Goal: Information Seeking & Learning: Check status

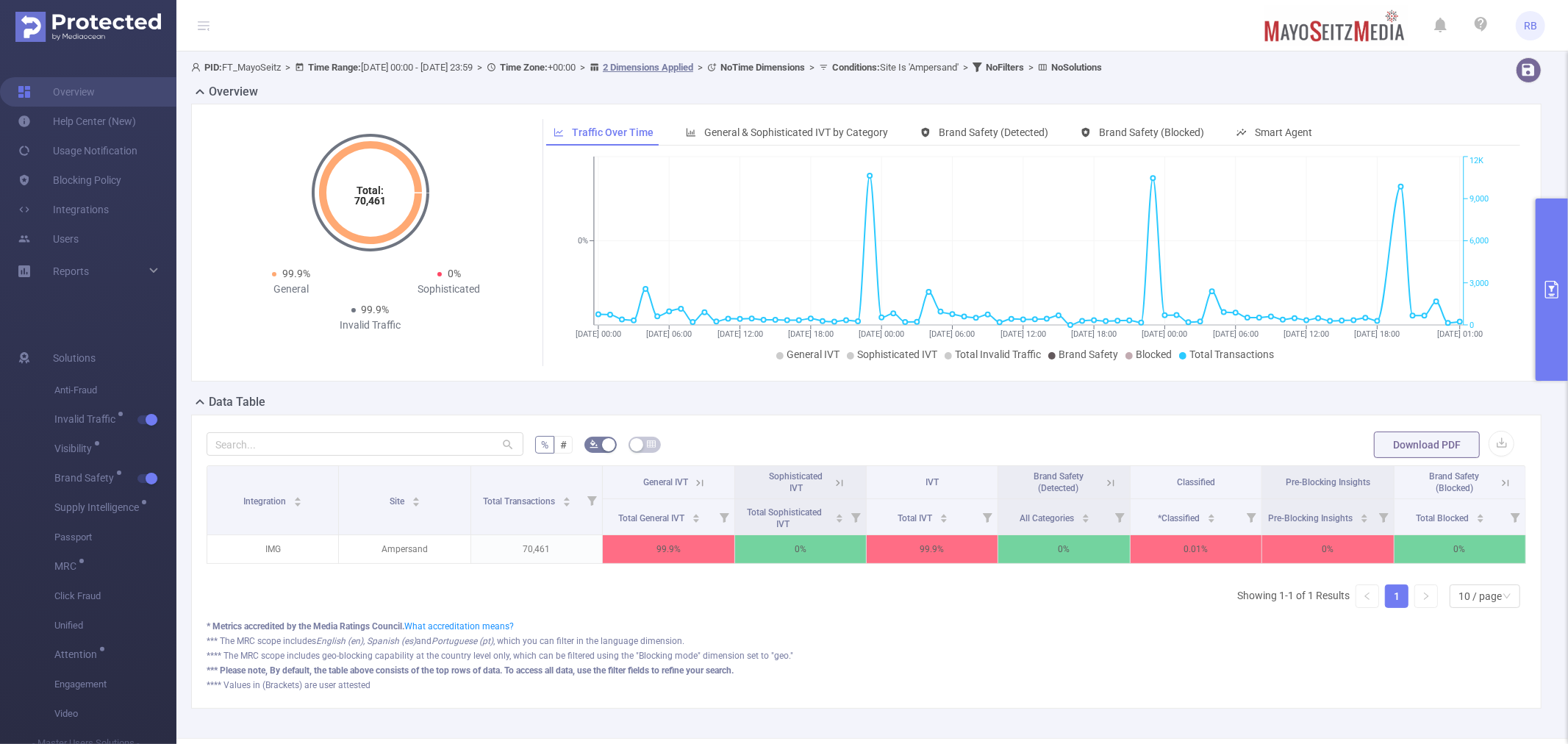
click at [1548, 281] on icon "primary" at bounding box center [1552, 290] width 13 height 18
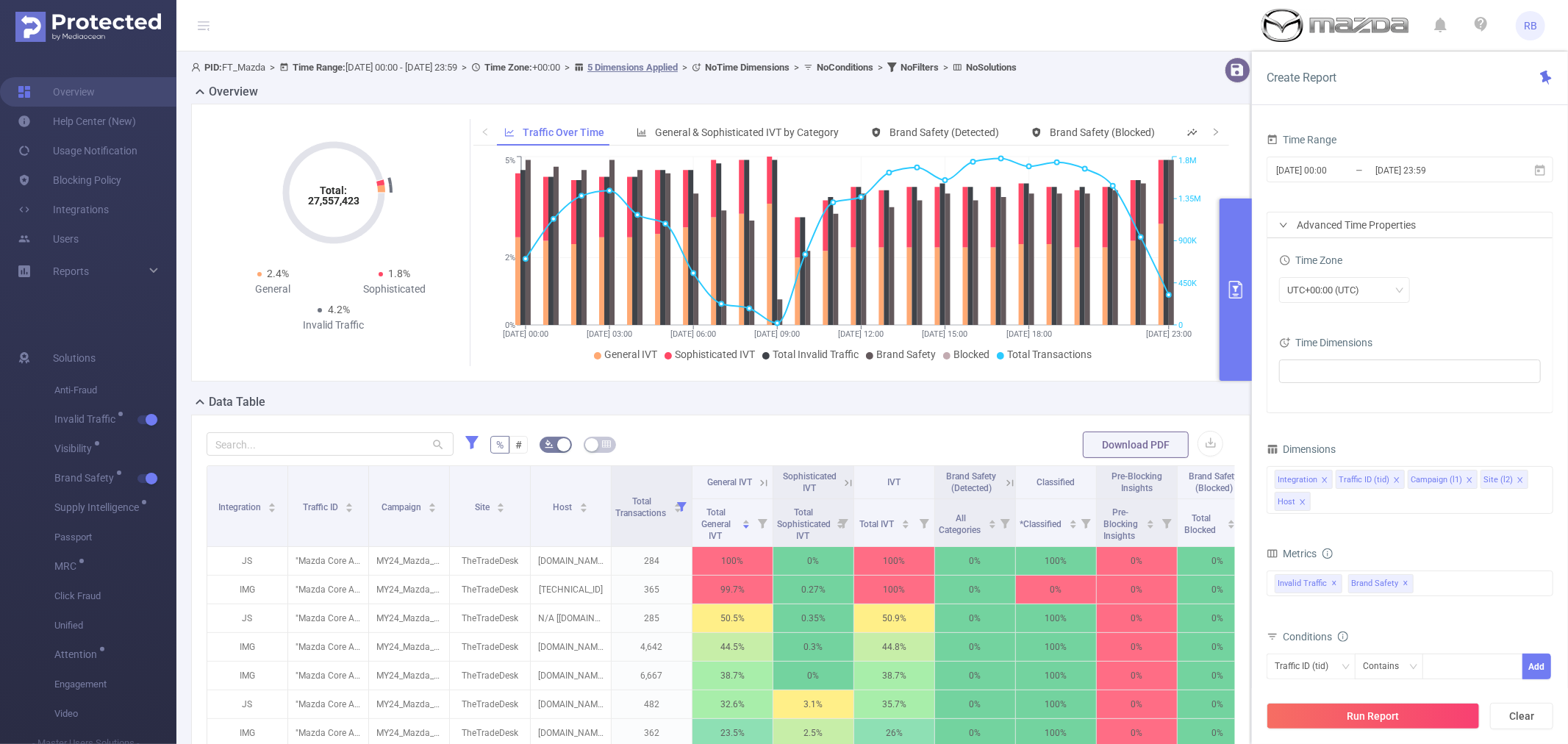
scroll to position [138, 0]
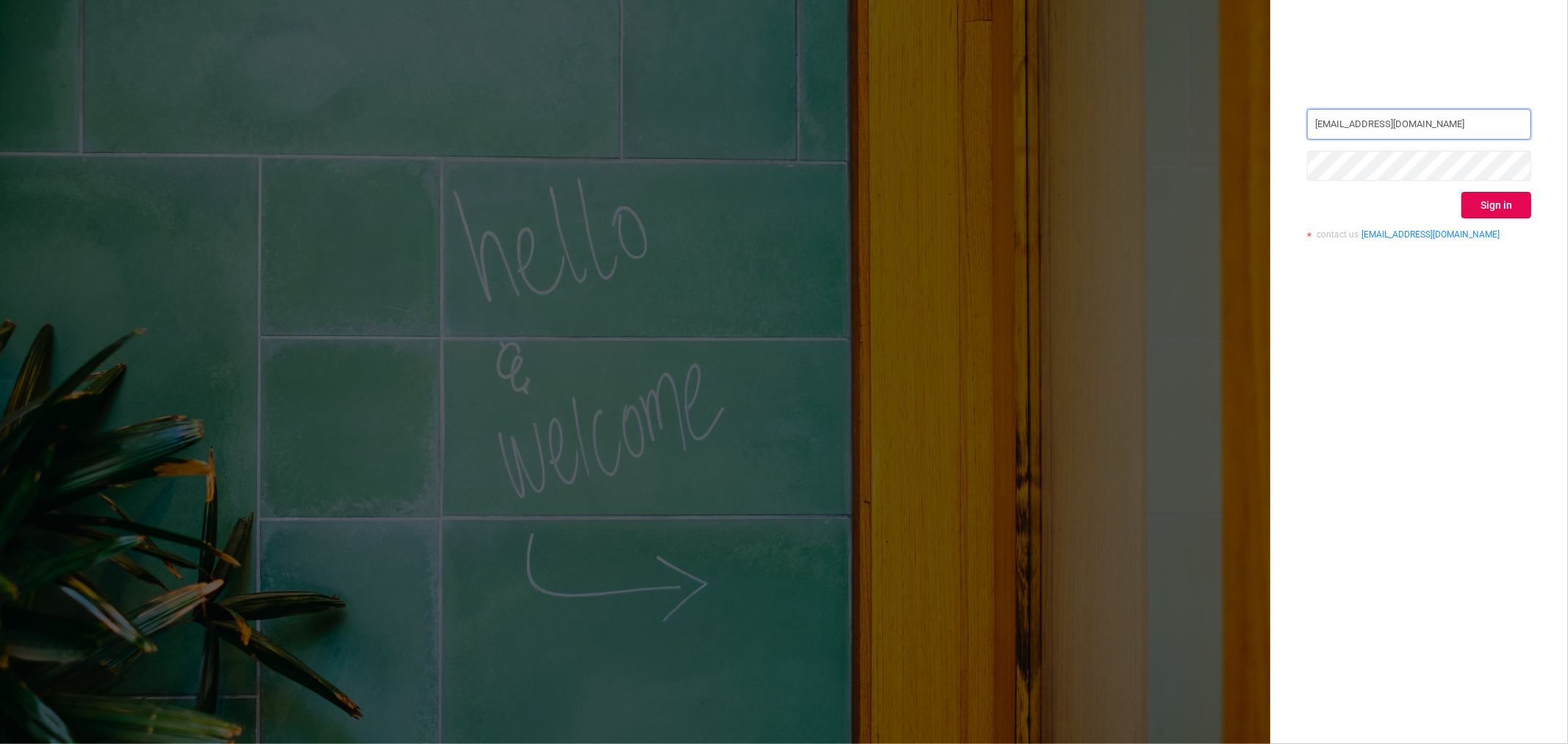
click at [1467, 129] on input "rami.belisha@flashtalkin.com" at bounding box center [1418, 124] width 224 height 30
type input "rbelisha@mediaocean.com"
click at [1461, 331] on div "rbelisha@mediaocean.com Sign in contact us info@protected.media" at bounding box center [1419, 372] width 298 height 744
click at [1475, 204] on button "Sign in" at bounding box center [1496, 205] width 70 height 27
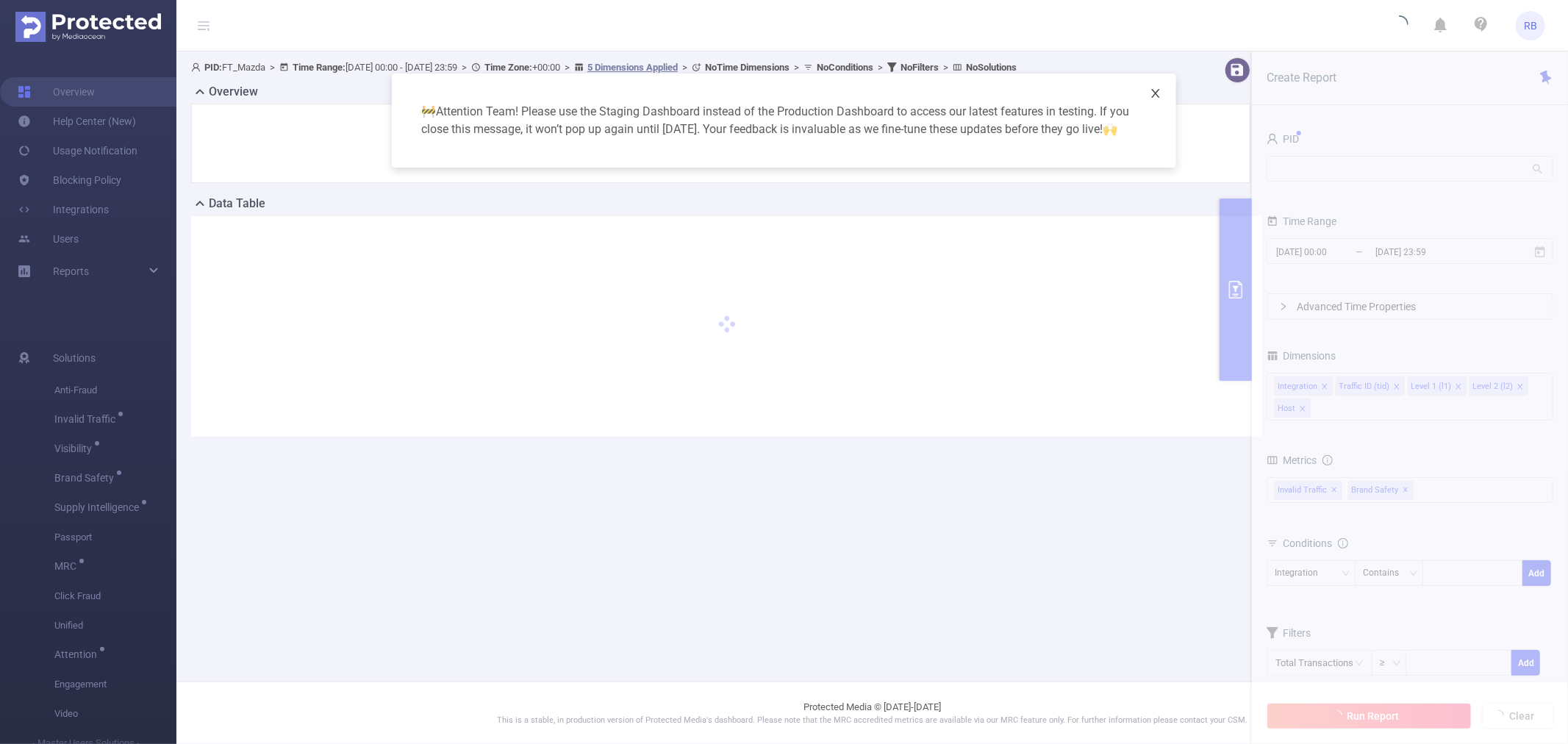
click at [1155, 86] on span "Close" at bounding box center [1156, 93] width 41 height 41
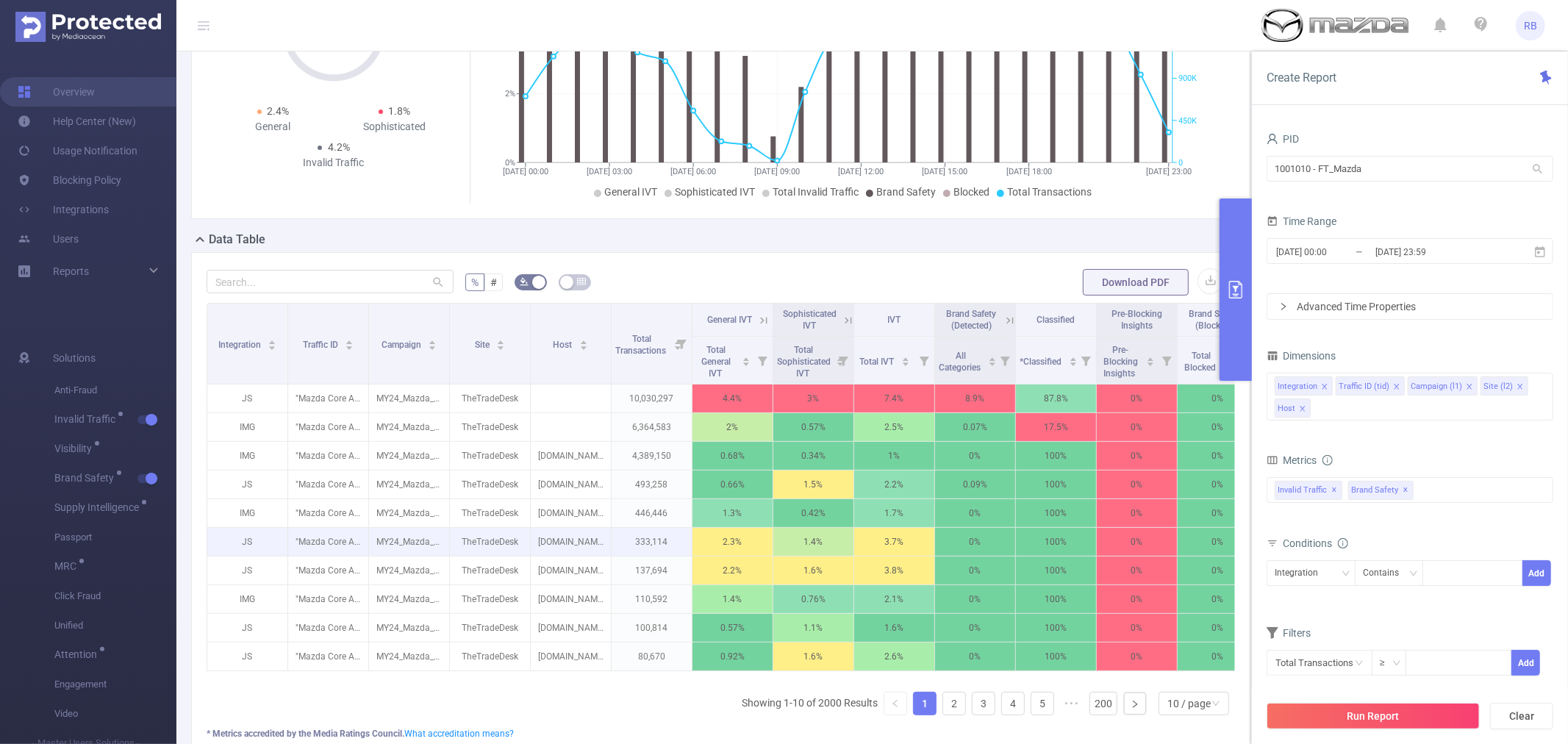
scroll to position [163, 0]
click at [1377, 236] on div "2025-08-30 00:00 _ 2025-08-30 23:59" at bounding box center [1410, 252] width 287 height 34
click at [1381, 256] on input "[DATE] 23:59" at bounding box center [1434, 251] width 119 height 20
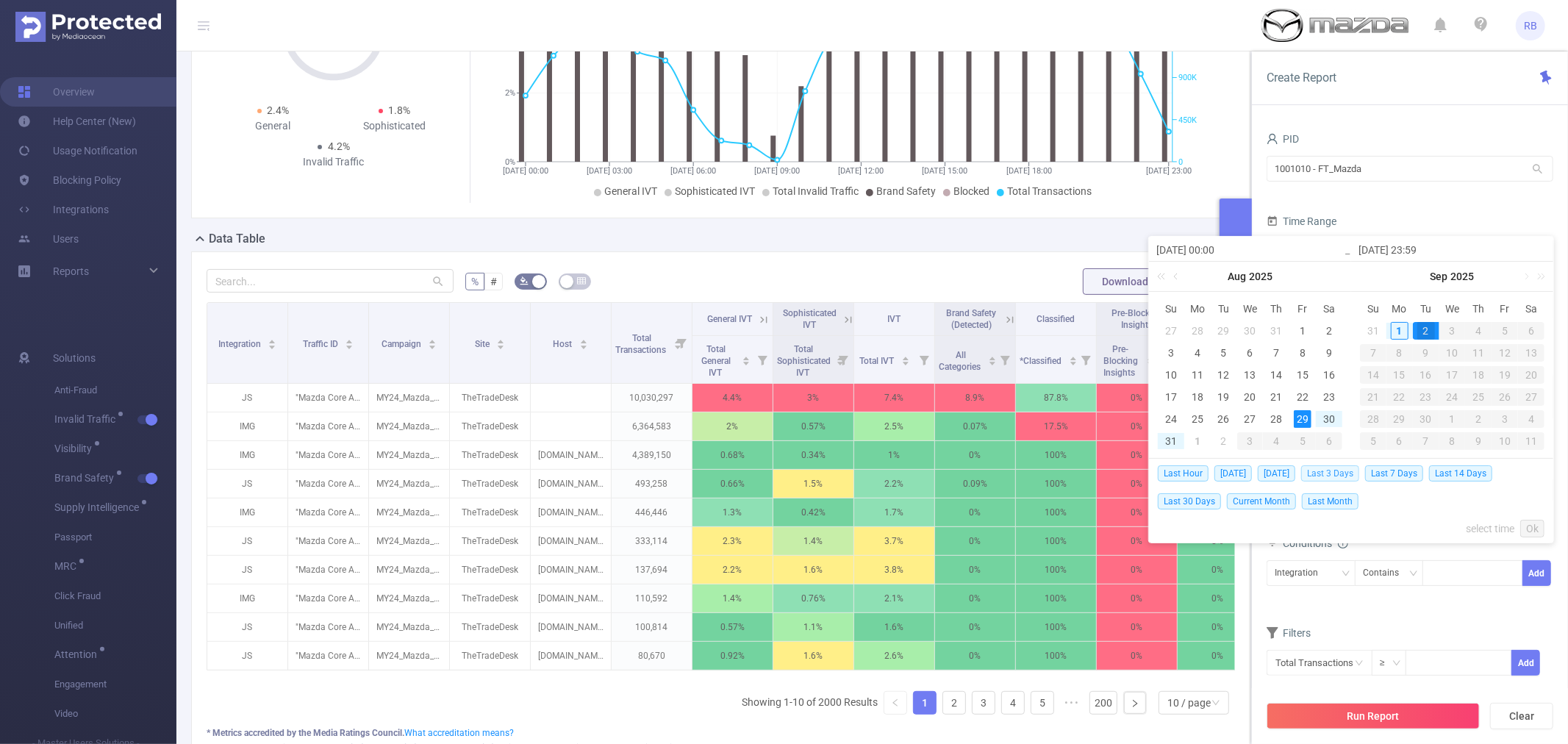
click at [1331, 469] on span "Last 3 Days" at bounding box center [1330, 473] width 58 height 16
type input "2025-08-29 00:00"
type input "2025-09-01 23:59"
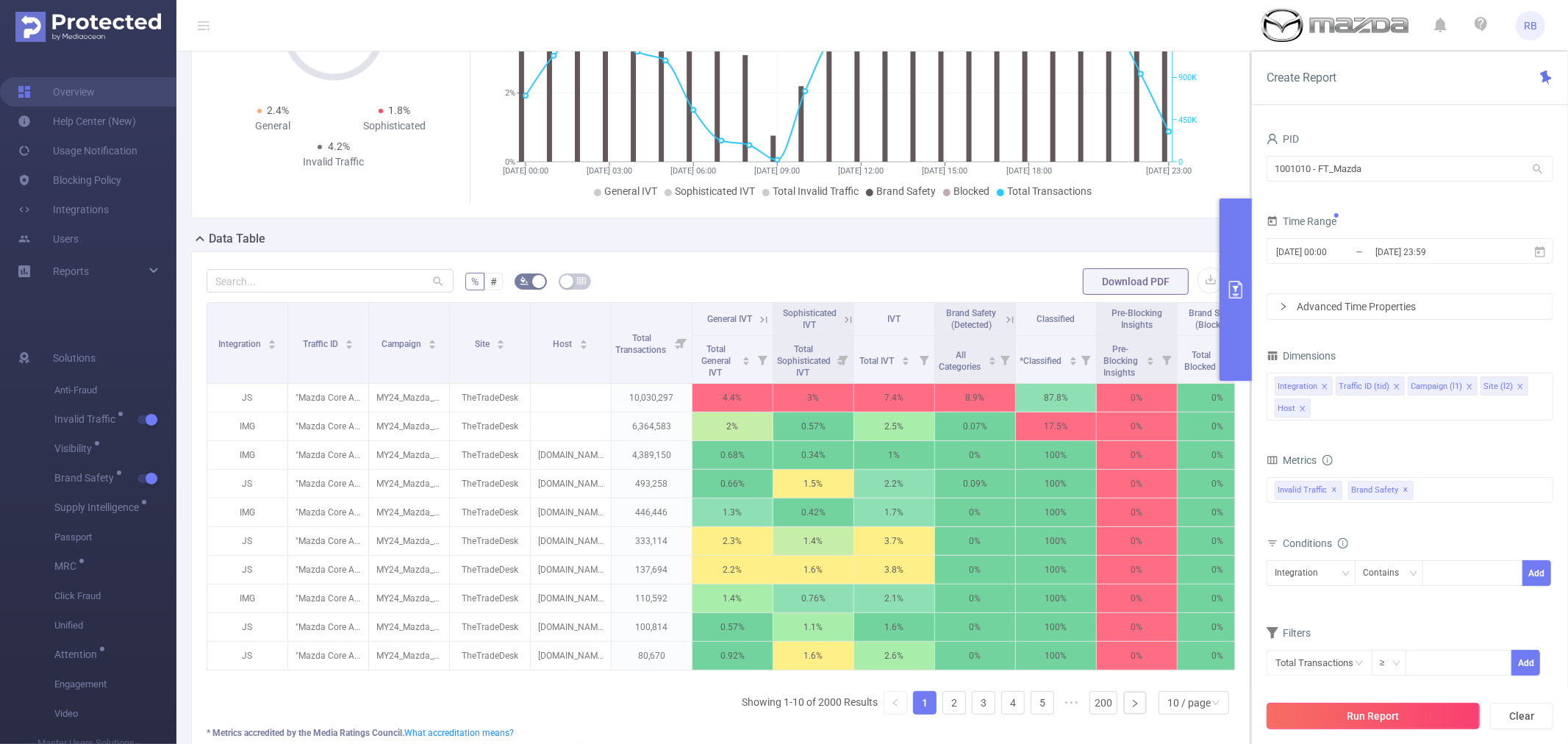
click at [1377, 712] on button "Run Report" at bounding box center [1374, 716] width 213 height 27
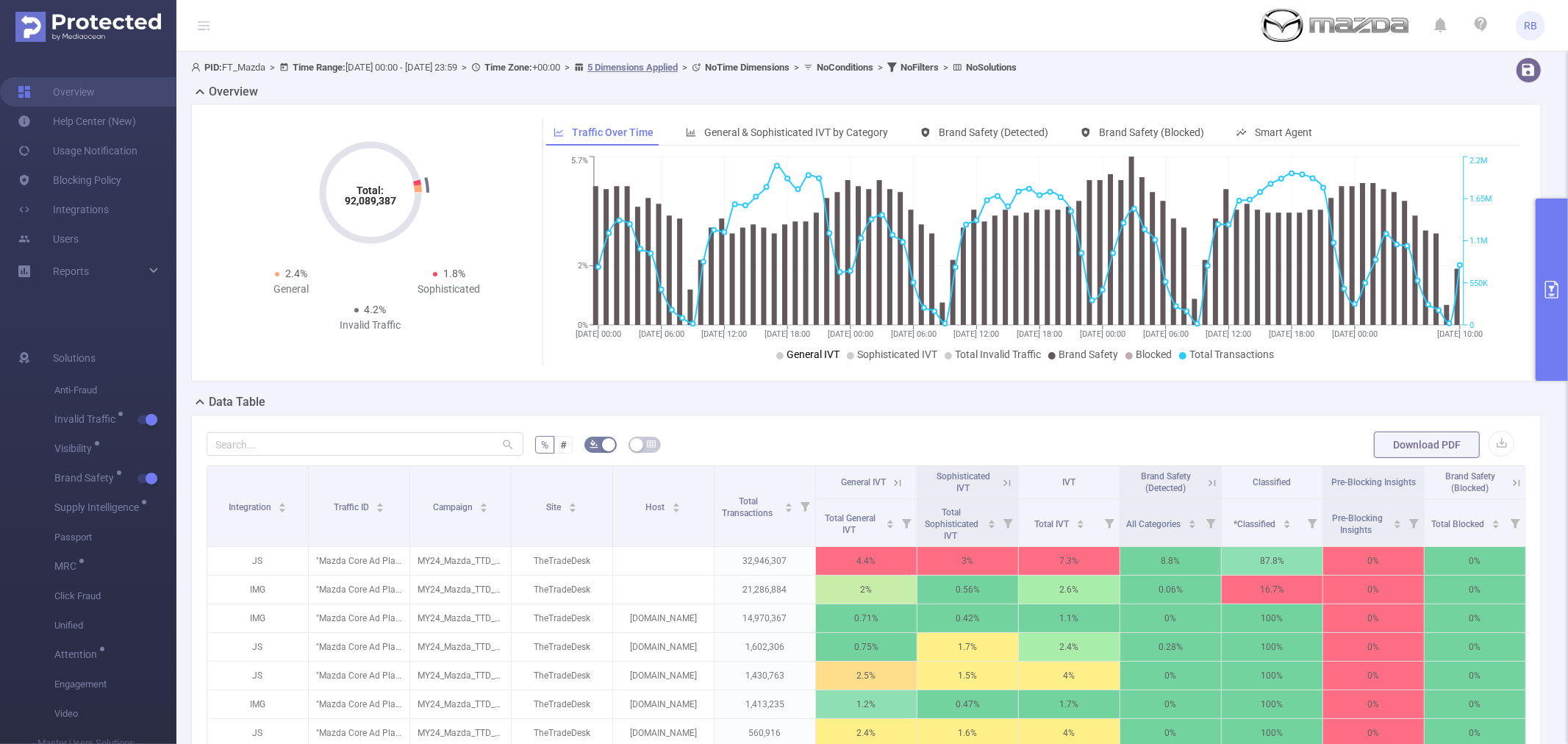
click at [807, 357] on span "General IVT" at bounding box center [814, 354] width 53 height 11
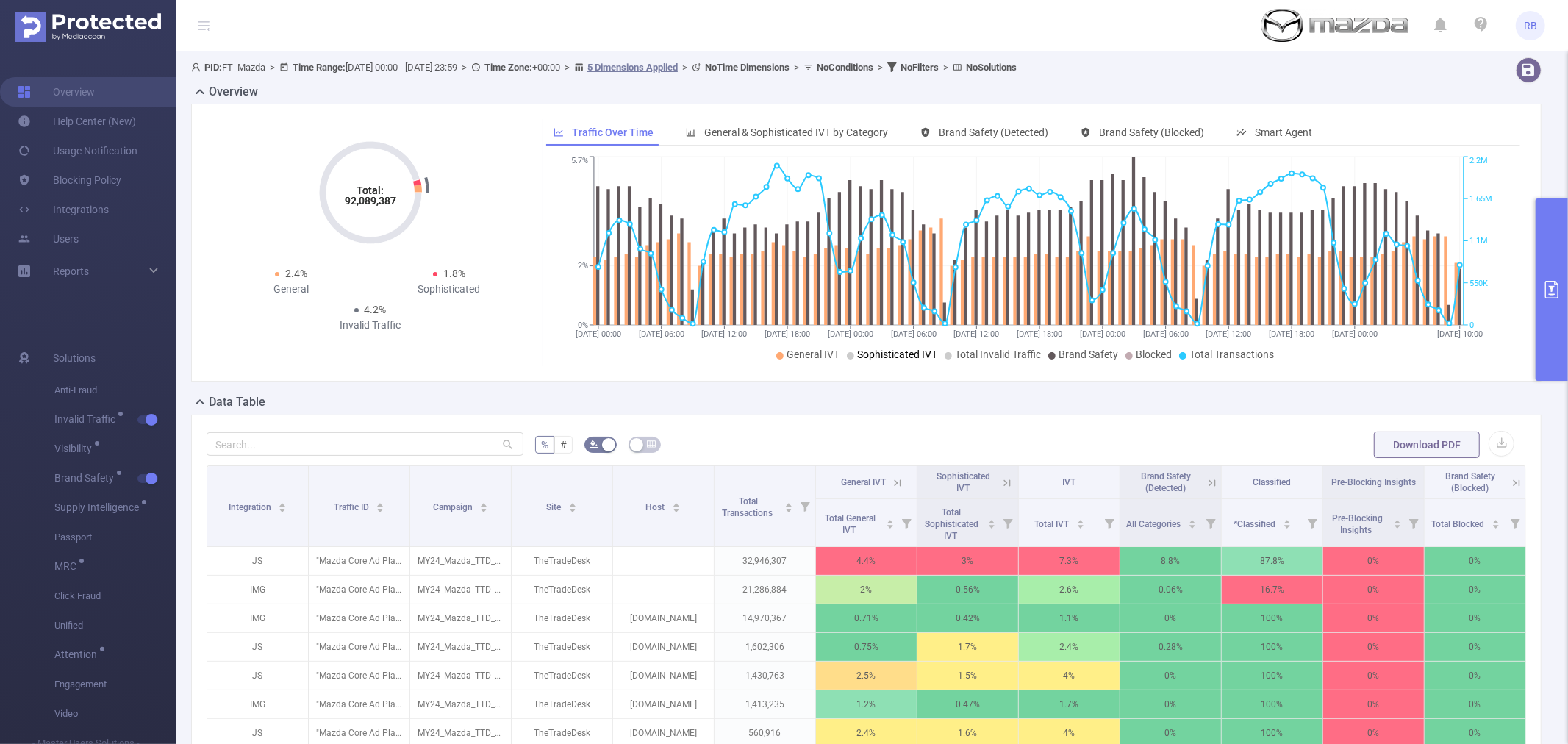
click at [877, 359] on span "Sophisticated IVT" at bounding box center [897, 354] width 80 height 11
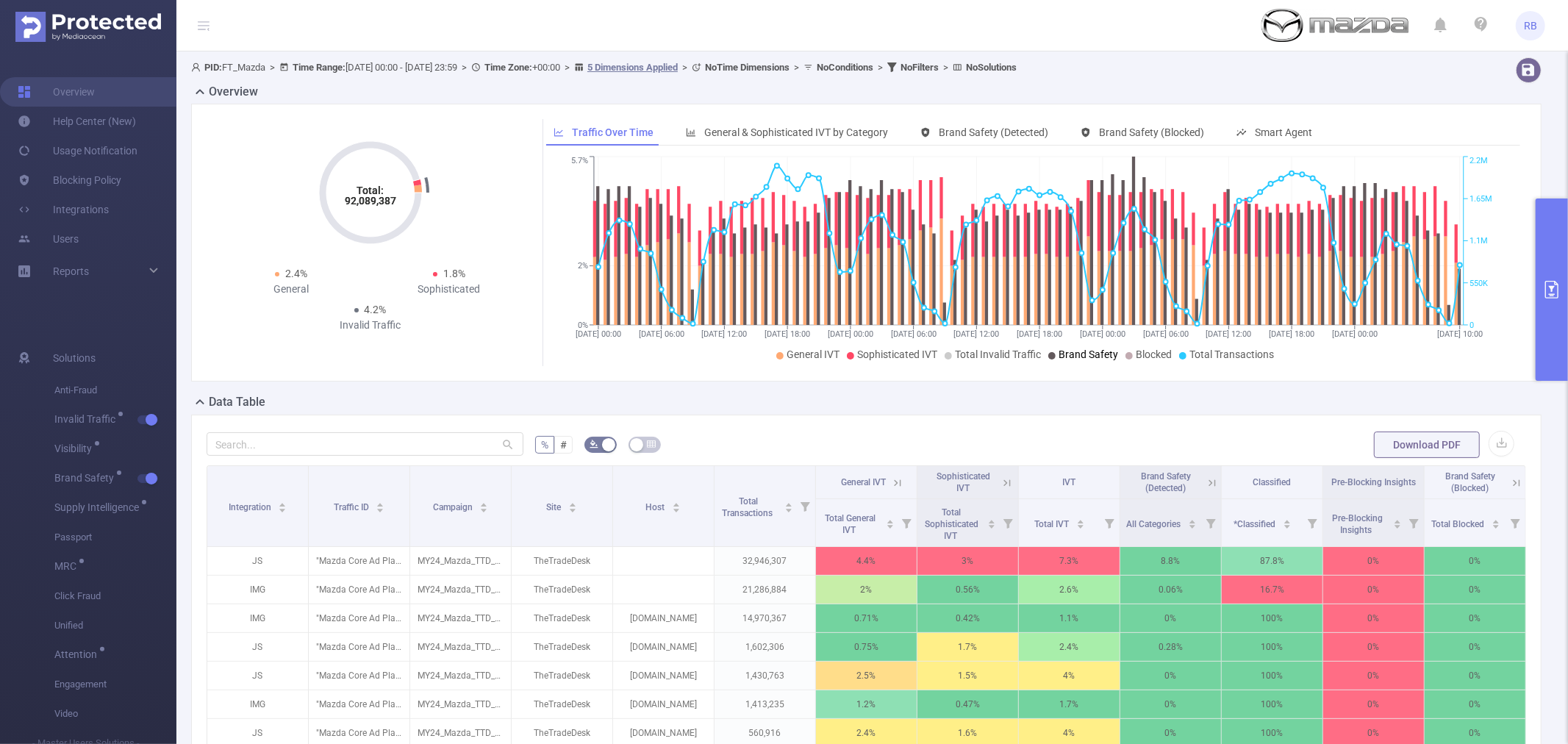
click at [1065, 353] on span "Brand Safety" at bounding box center [1088, 354] width 60 height 11
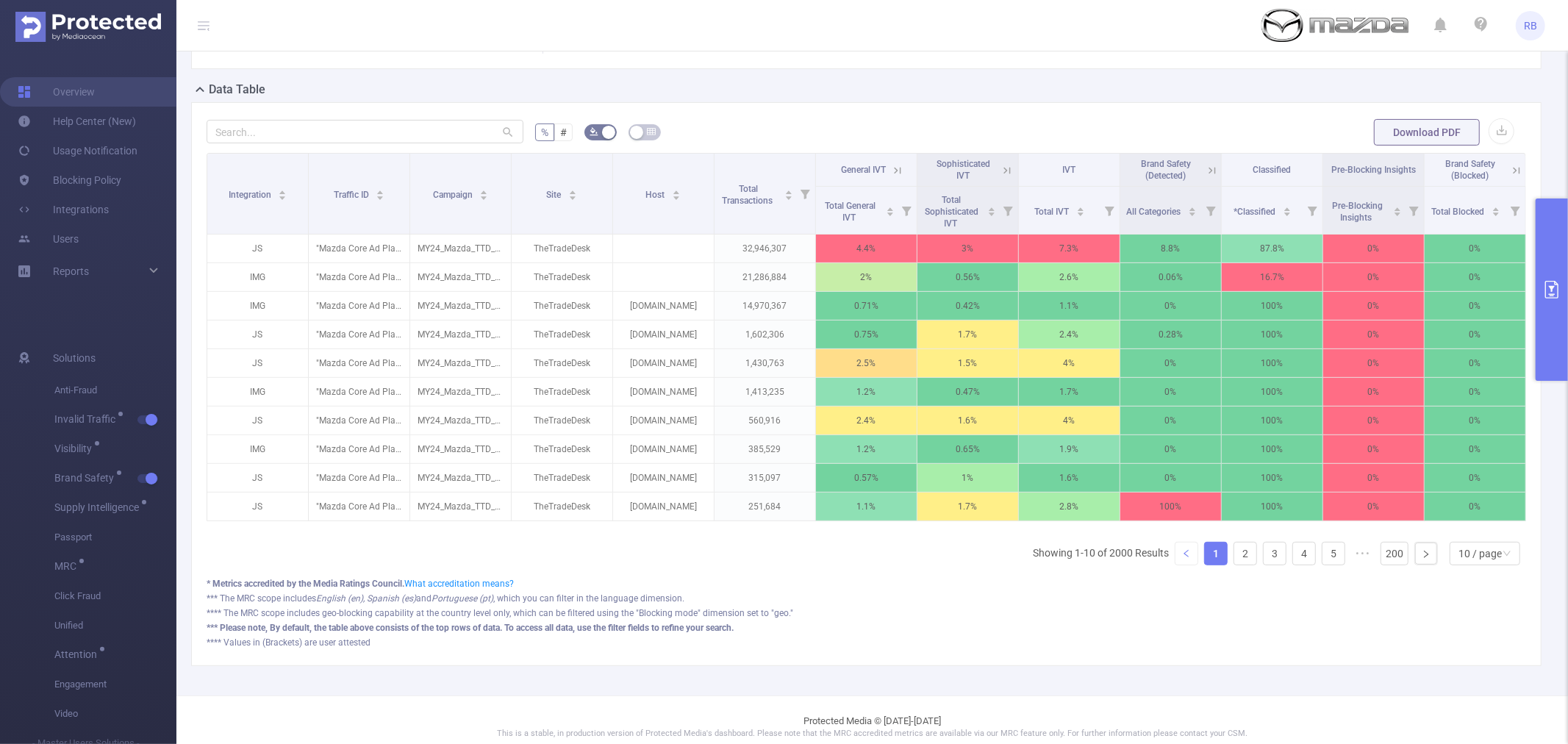
scroll to position [327, 0]
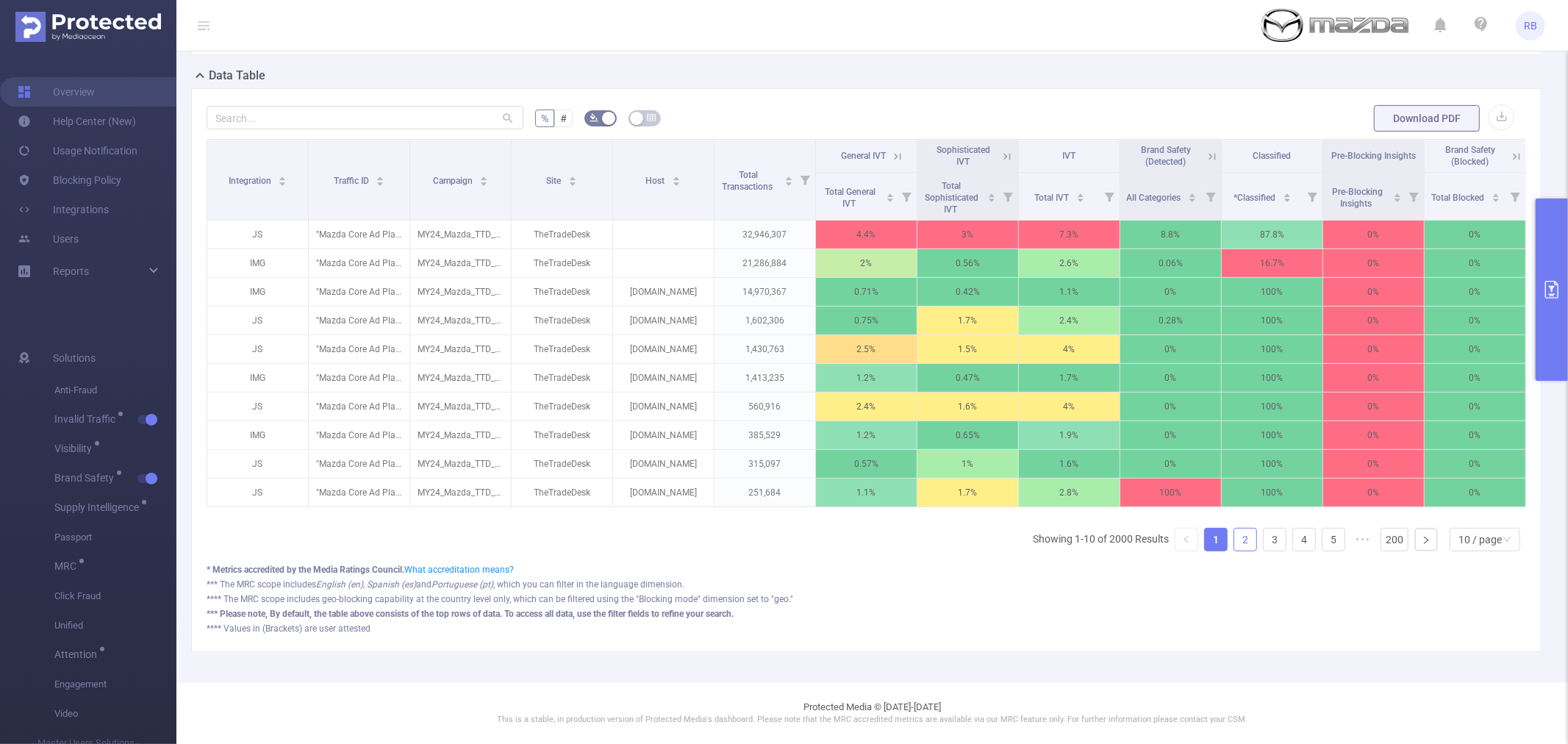
click at [1235, 551] on link "2" at bounding box center [1245, 539] width 22 height 22
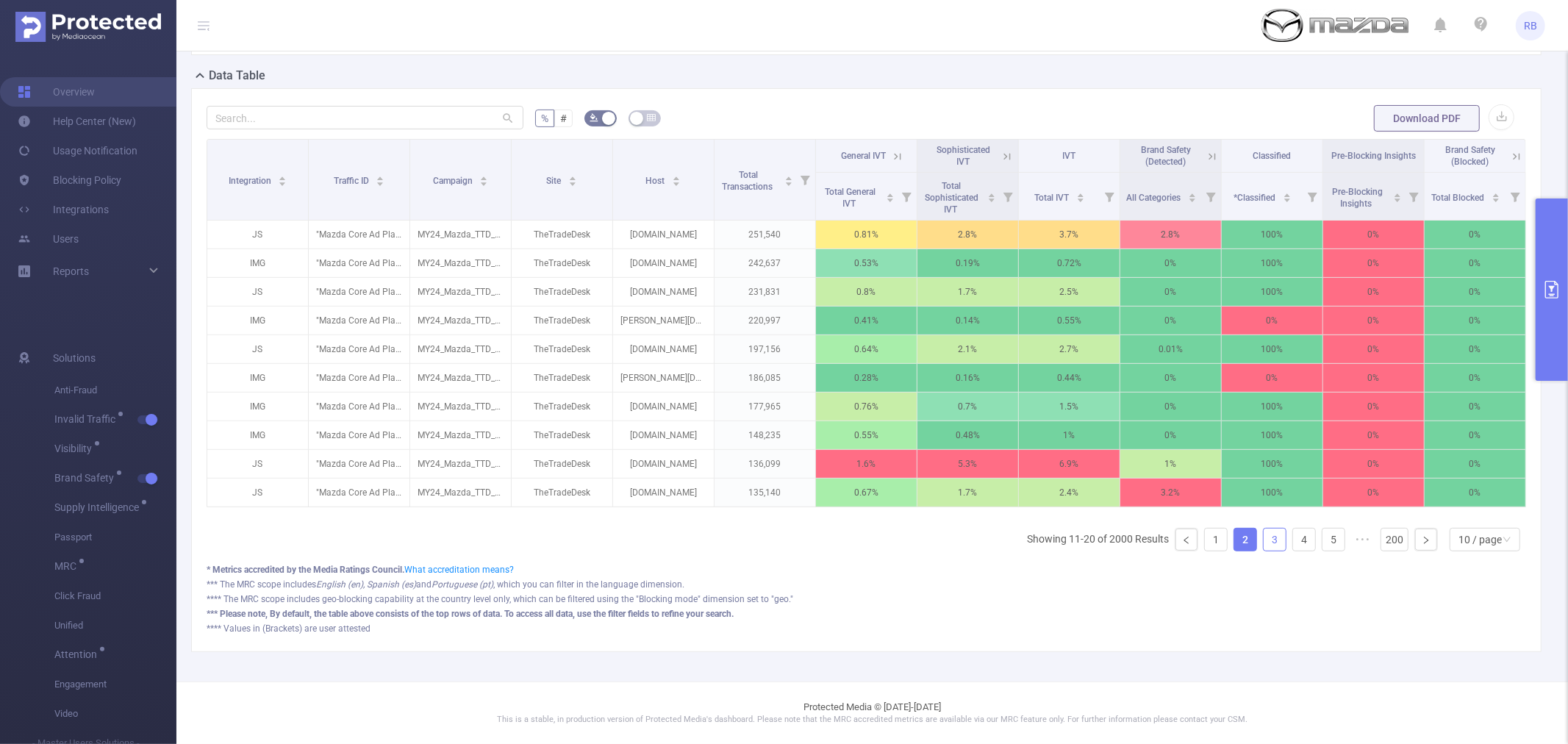
click at [1264, 551] on link "3" at bounding box center [1275, 539] width 22 height 22
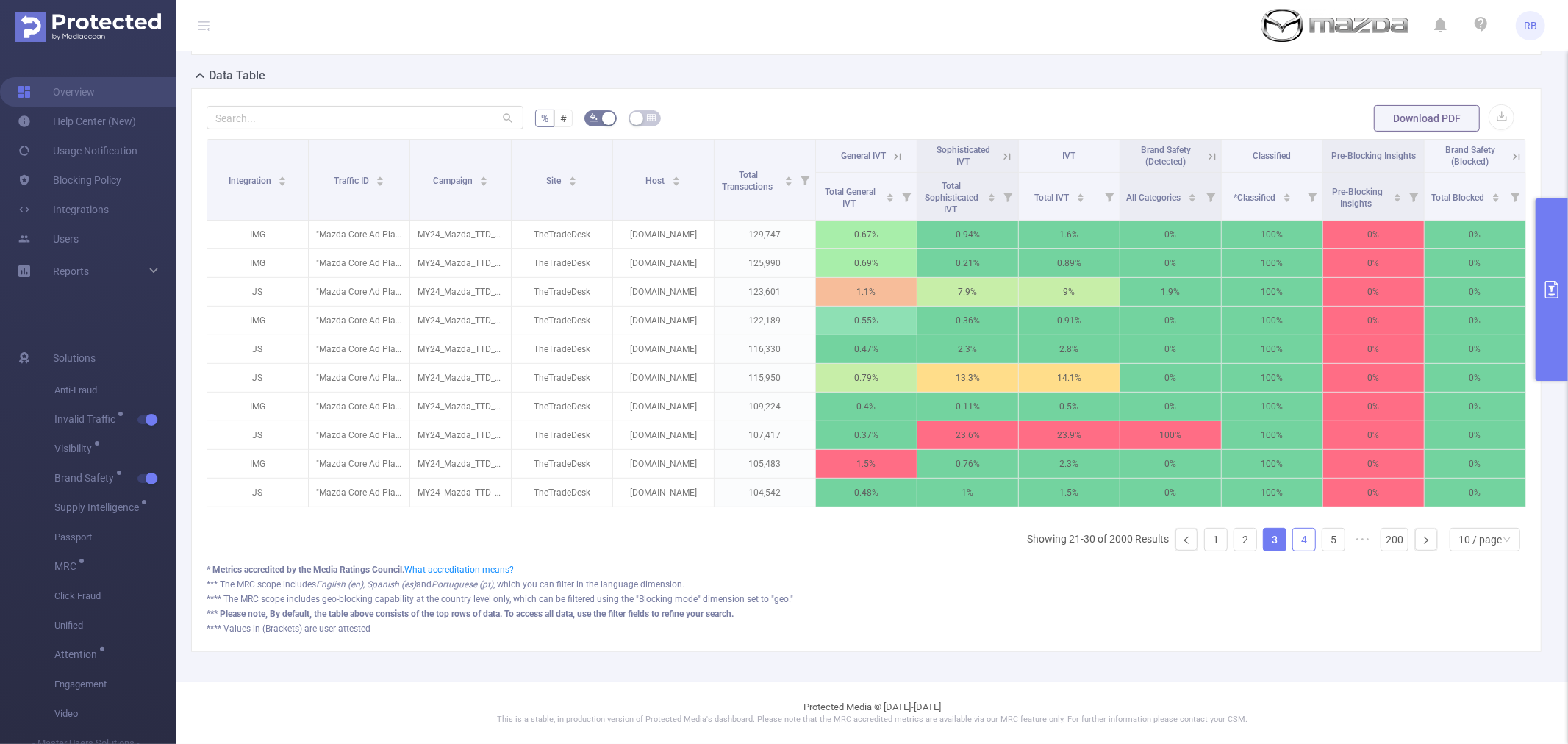
click at [1294, 551] on link "4" at bounding box center [1304, 539] width 22 height 22
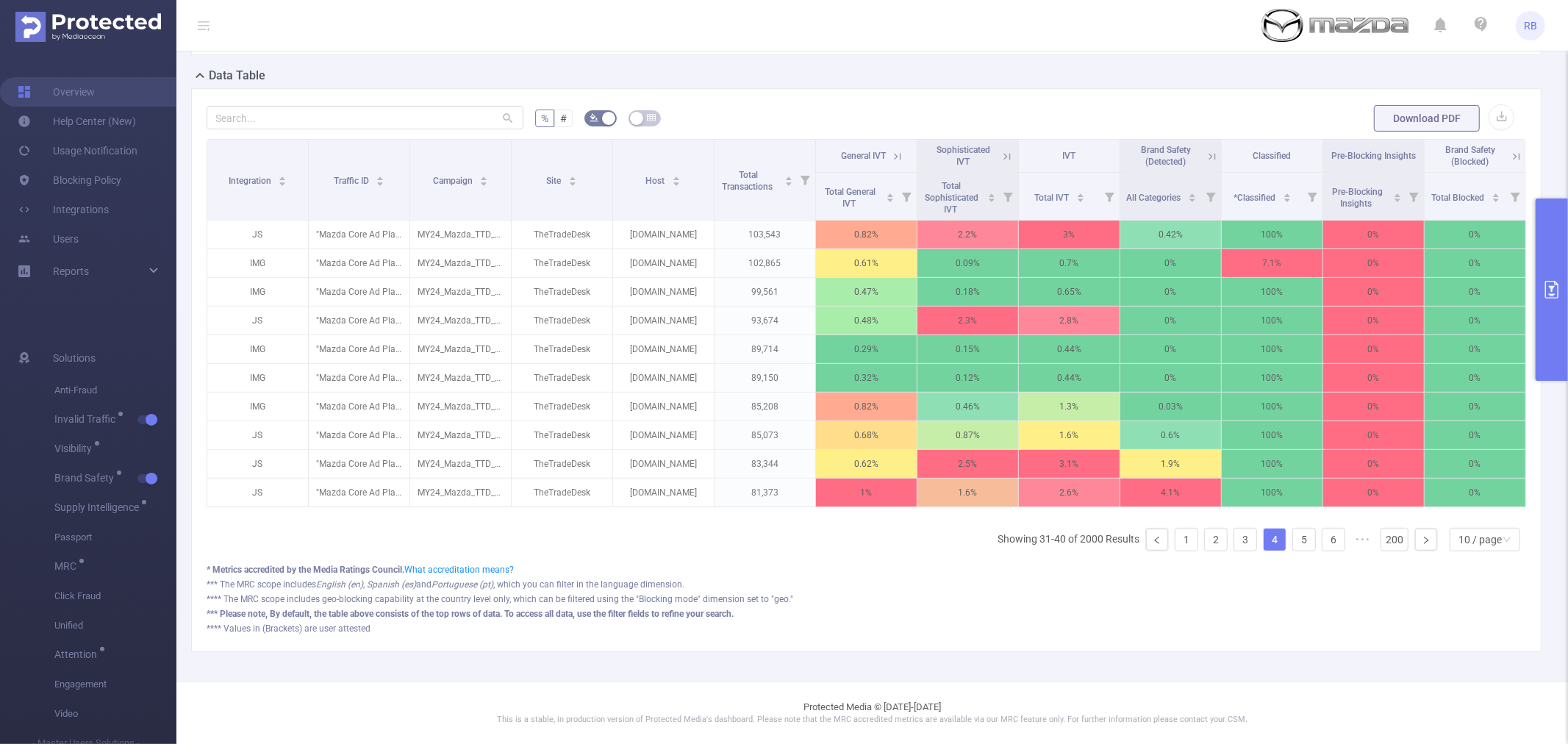
scroll to position [0, 2]
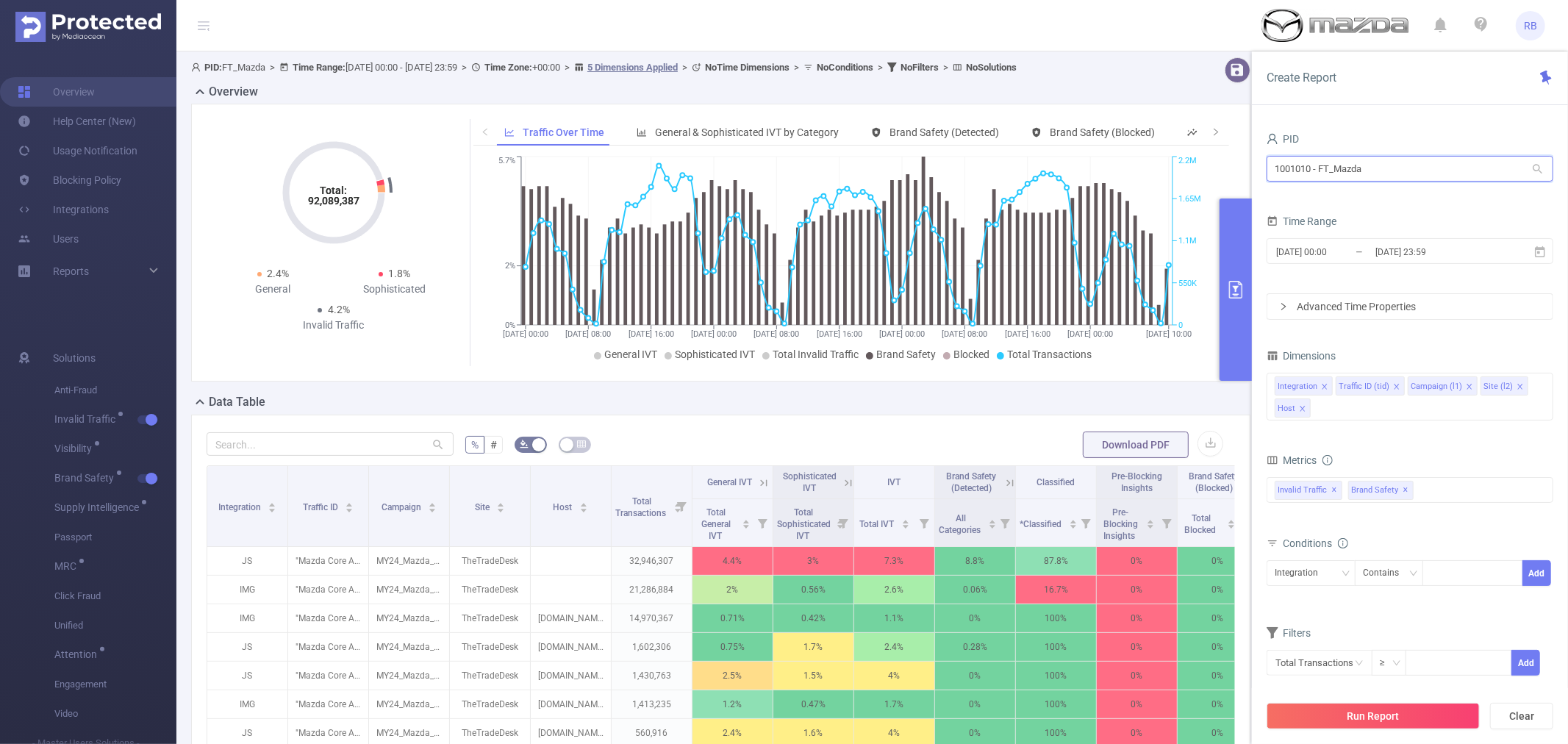
click at [1373, 159] on input "1001010 - FT_Mazda" at bounding box center [1410, 169] width 287 height 26
type input "tr"
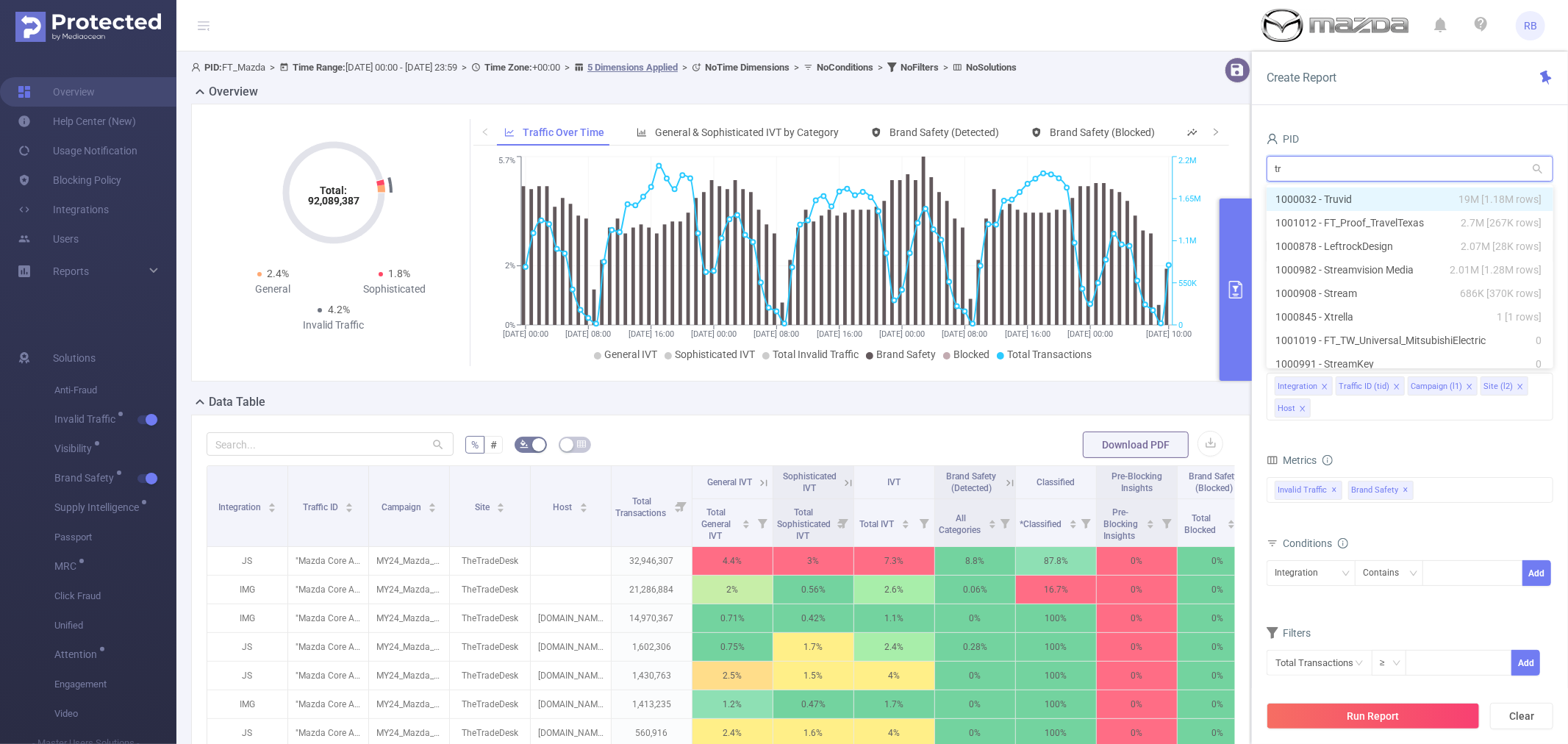
click at [1358, 191] on li "1000032 - Truvid 19M [1.18M rows]" at bounding box center [1410, 199] width 287 height 24
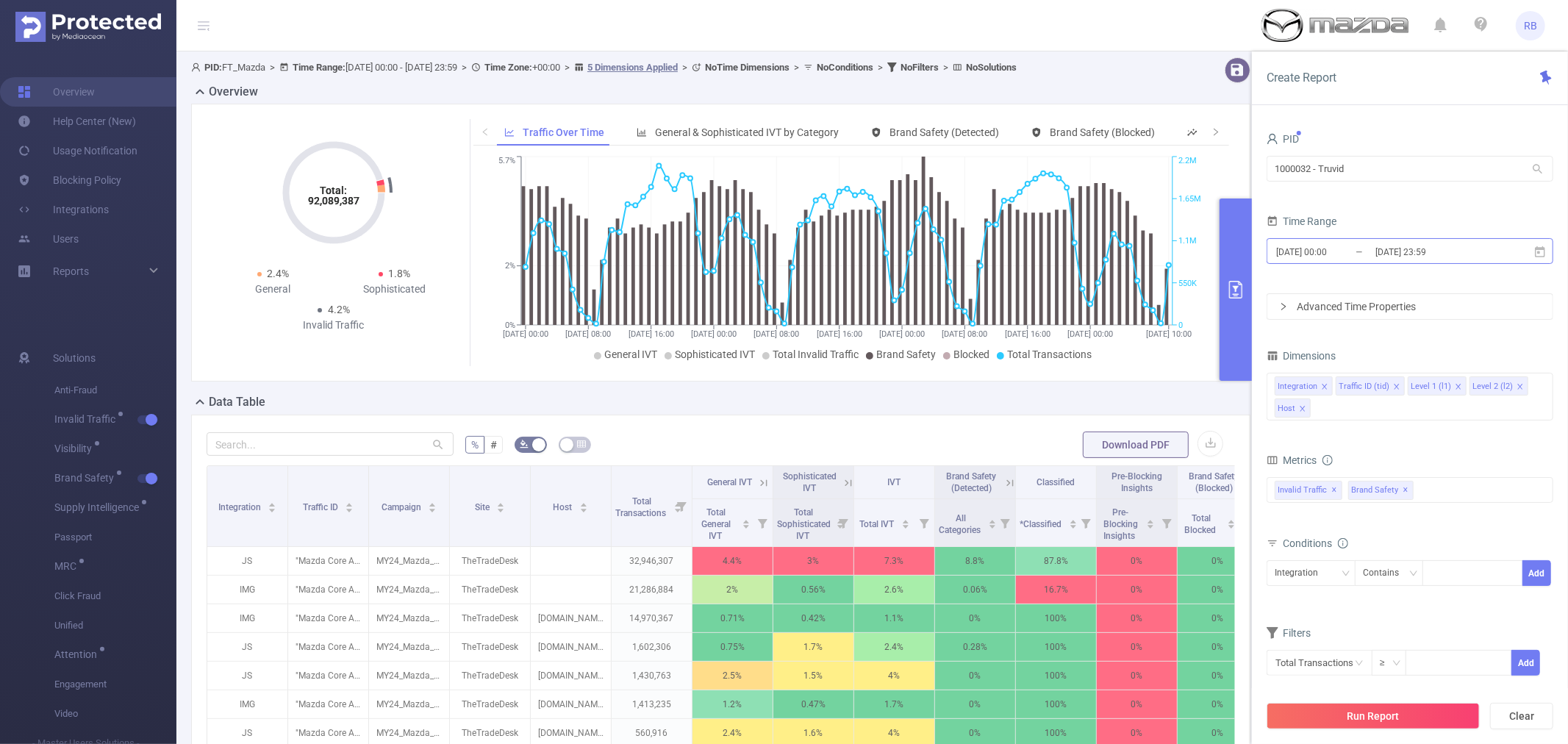
click at [1353, 259] on input "2025-08-29 00:00" at bounding box center [1334, 251] width 119 height 20
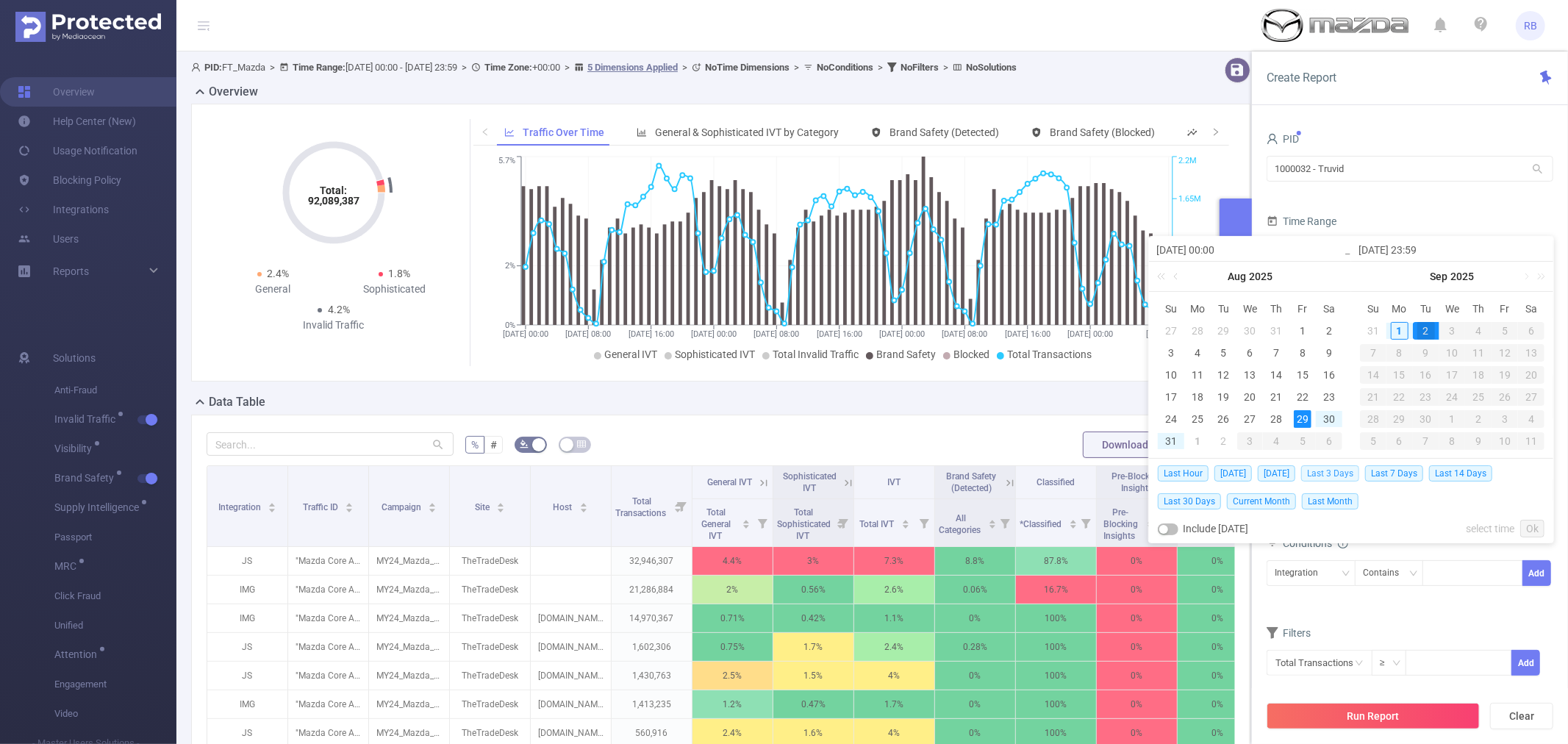
click at [1350, 474] on span "Last 3 Days" at bounding box center [1330, 473] width 58 height 16
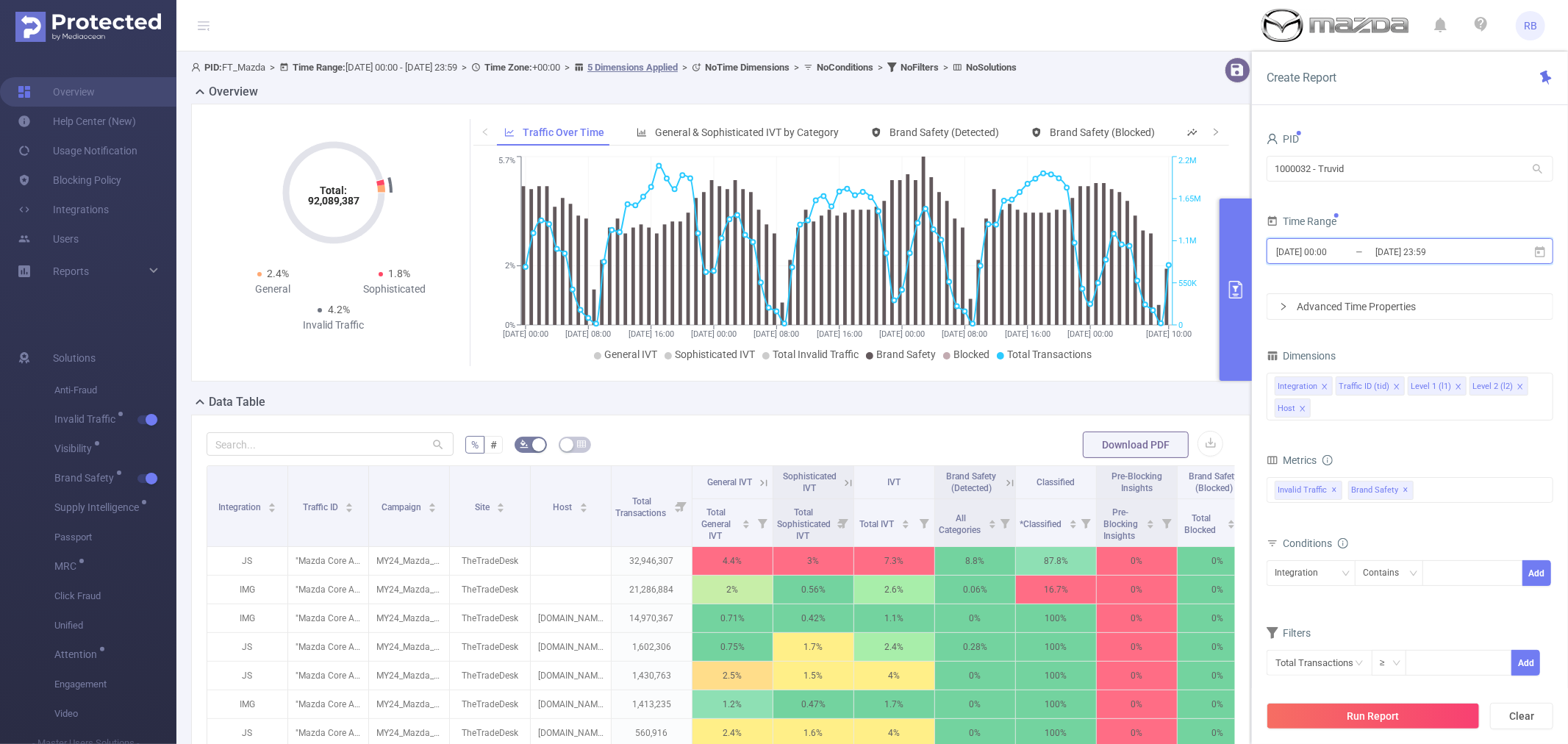
click at [1351, 240] on span "2025-08-29 00:00 _ 2025-09-01 23:59" at bounding box center [1410, 251] width 287 height 26
click at [1414, 215] on div "Time Range" at bounding box center [1410, 223] width 287 height 24
click at [1387, 718] on button "Run Report" at bounding box center [1374, 716] width 213 height 27
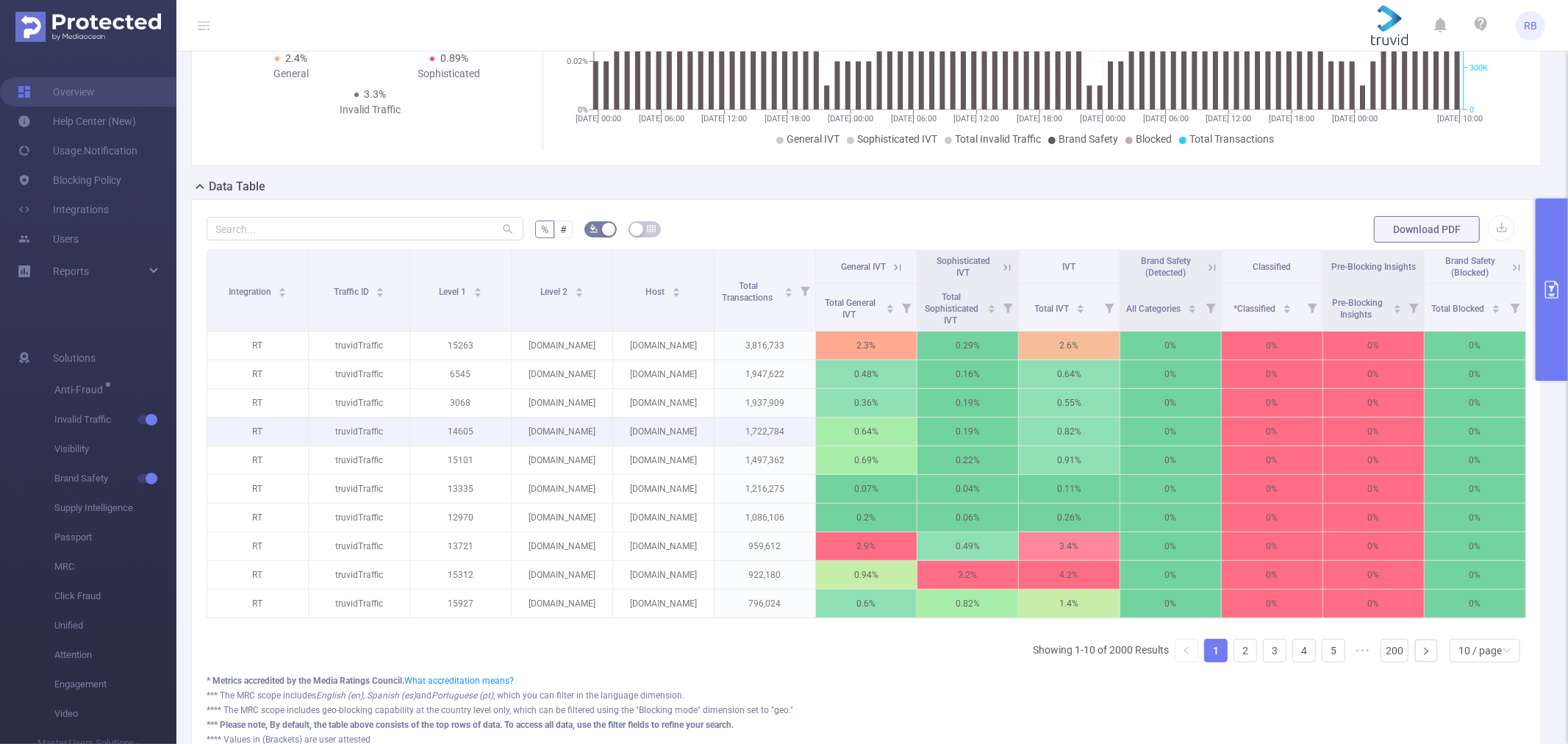
scroll to position [245, 0]
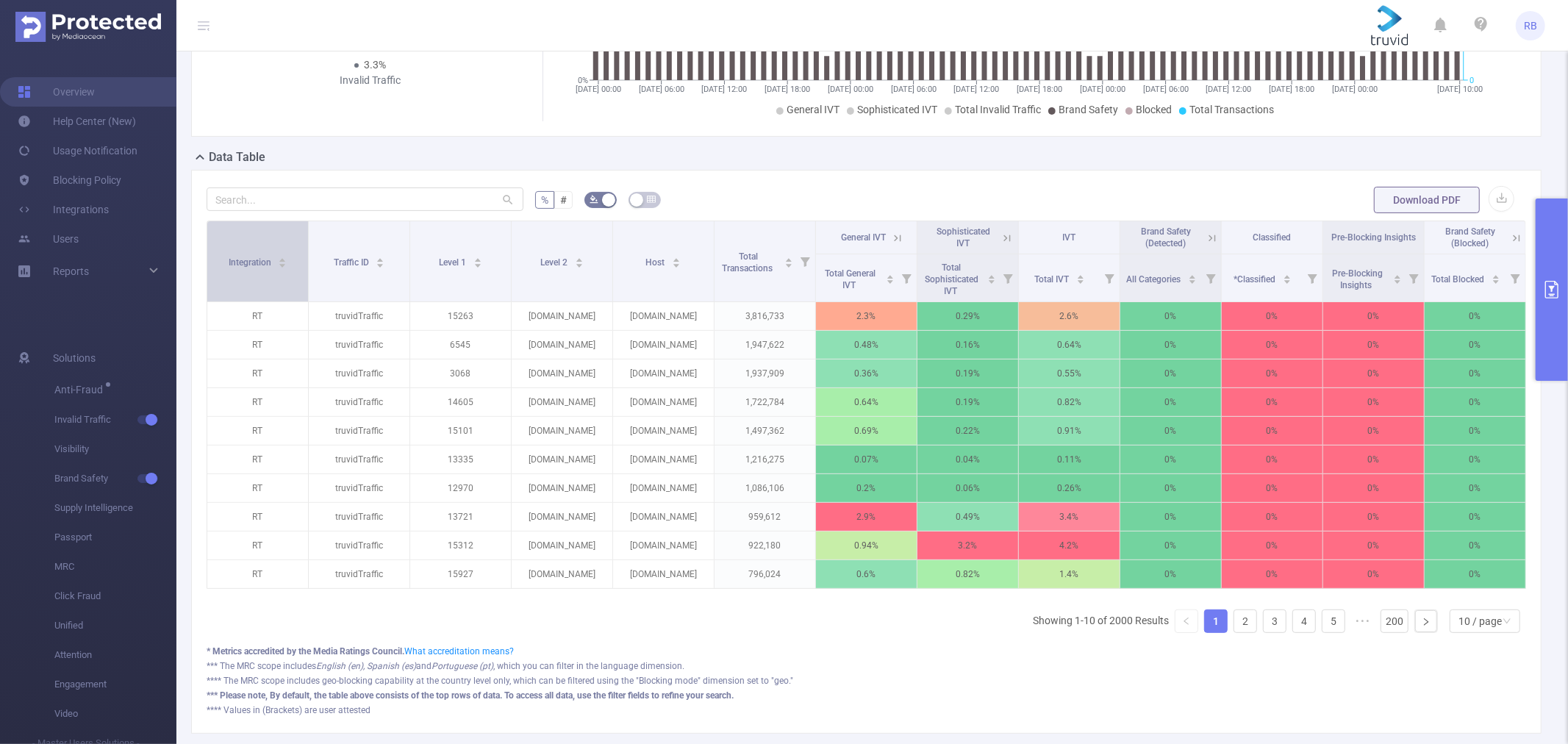
click at [262, 257] on span "Integration" at bounding box center [251, 262] width 45 height 10
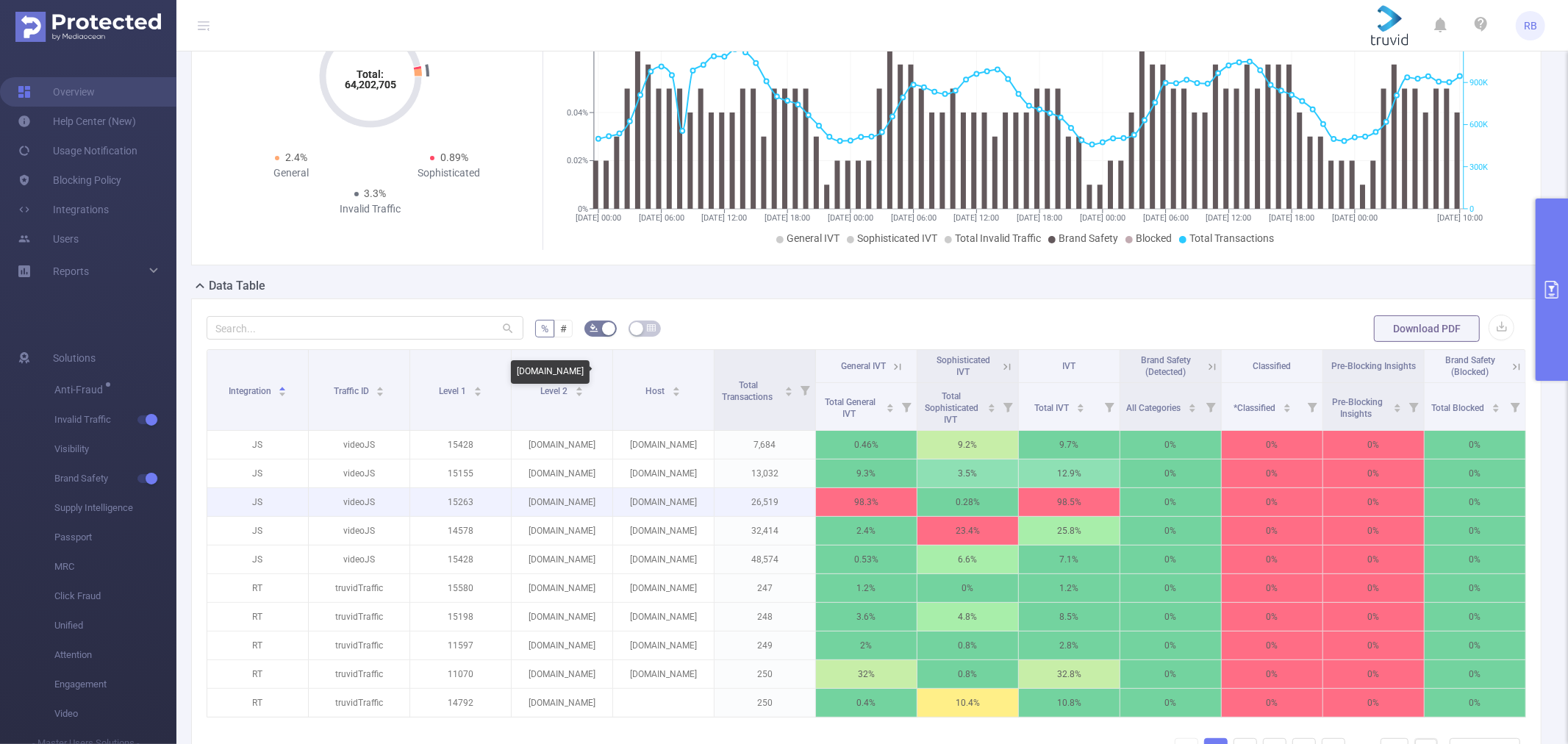
scroll to position [0, 0]
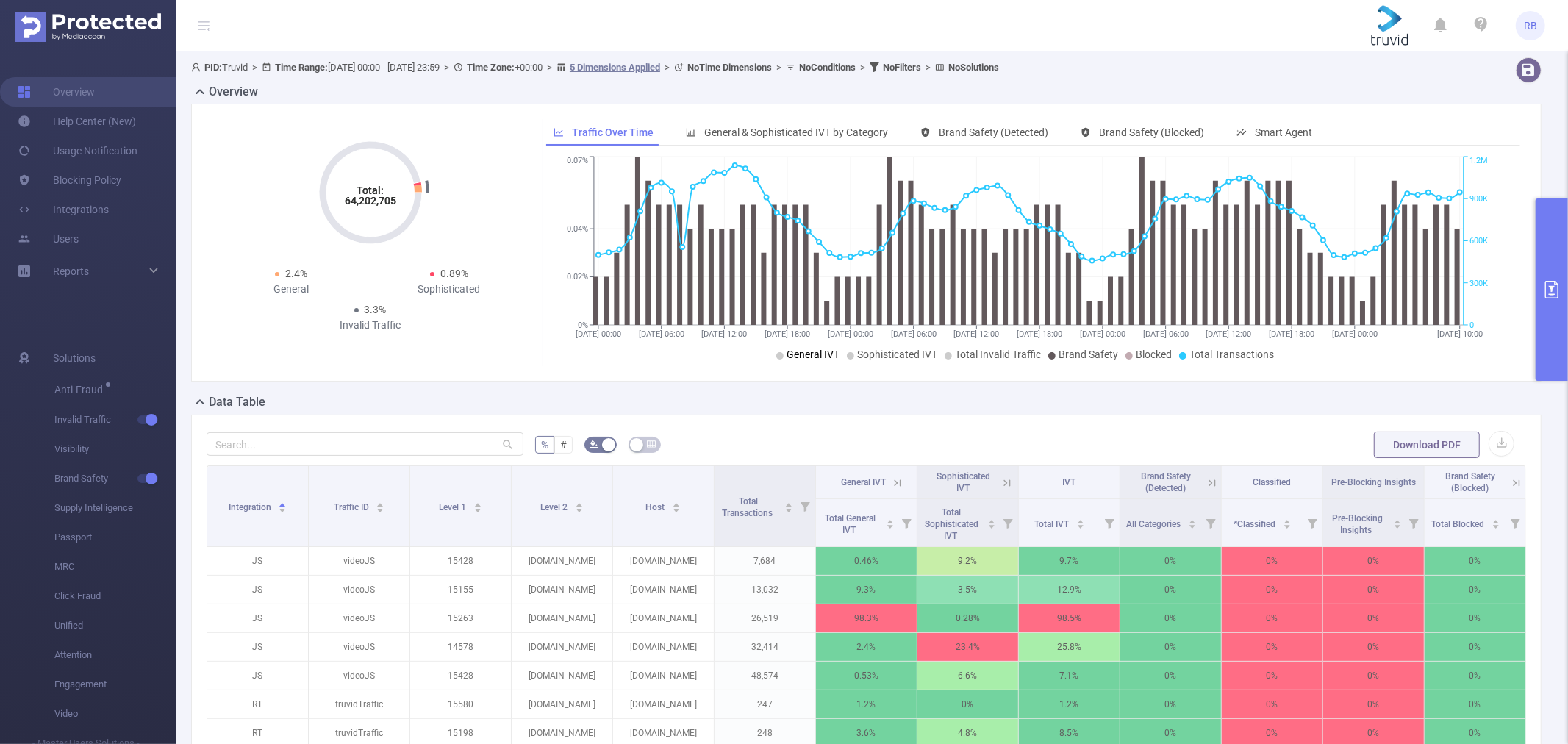
click at [827, 358] on span "General IVT" at bounding box center [814, 354] width 53 height 11
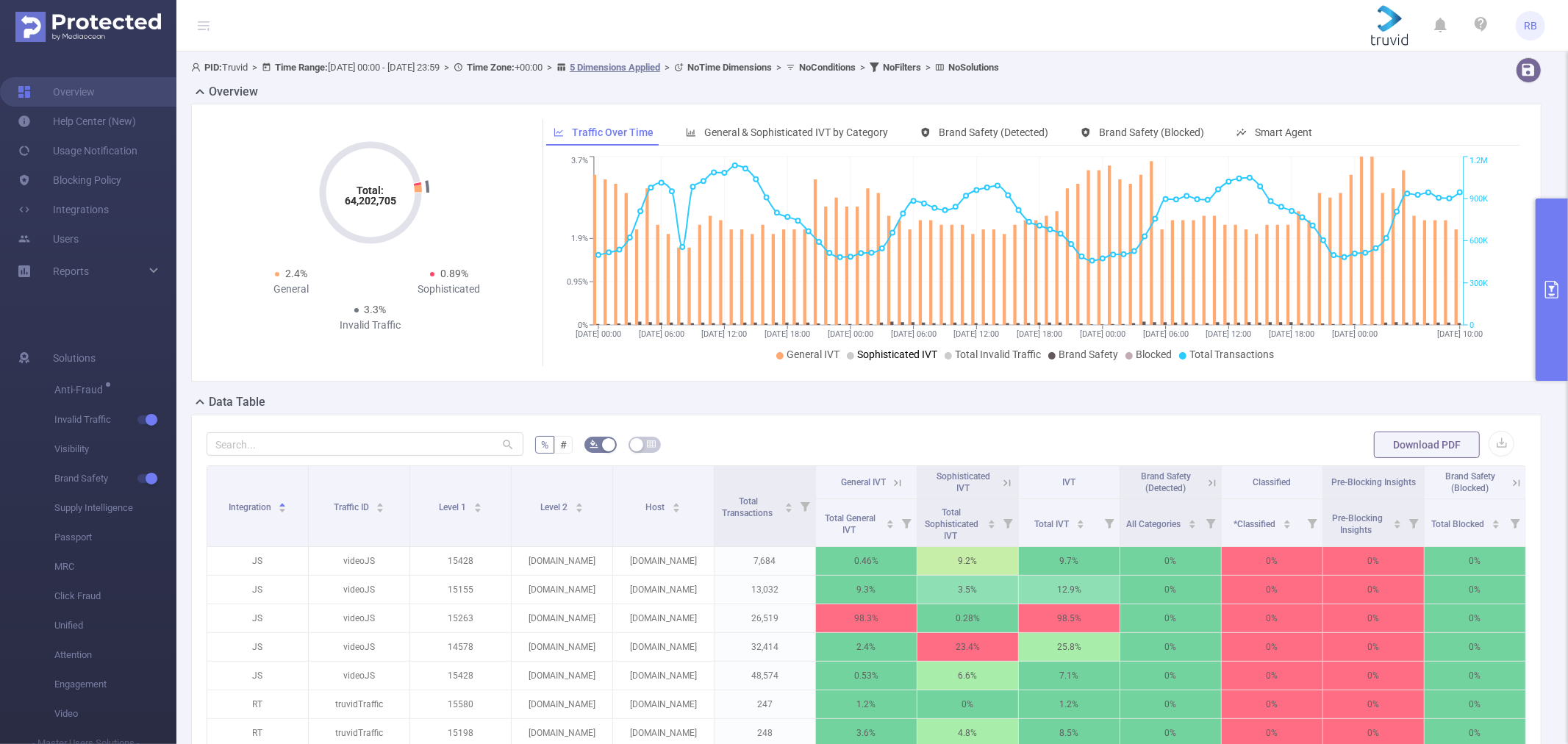
click at [903, 353] on span "Sophisticated IVT" at bounding box center [897, 354] width 80 height 11
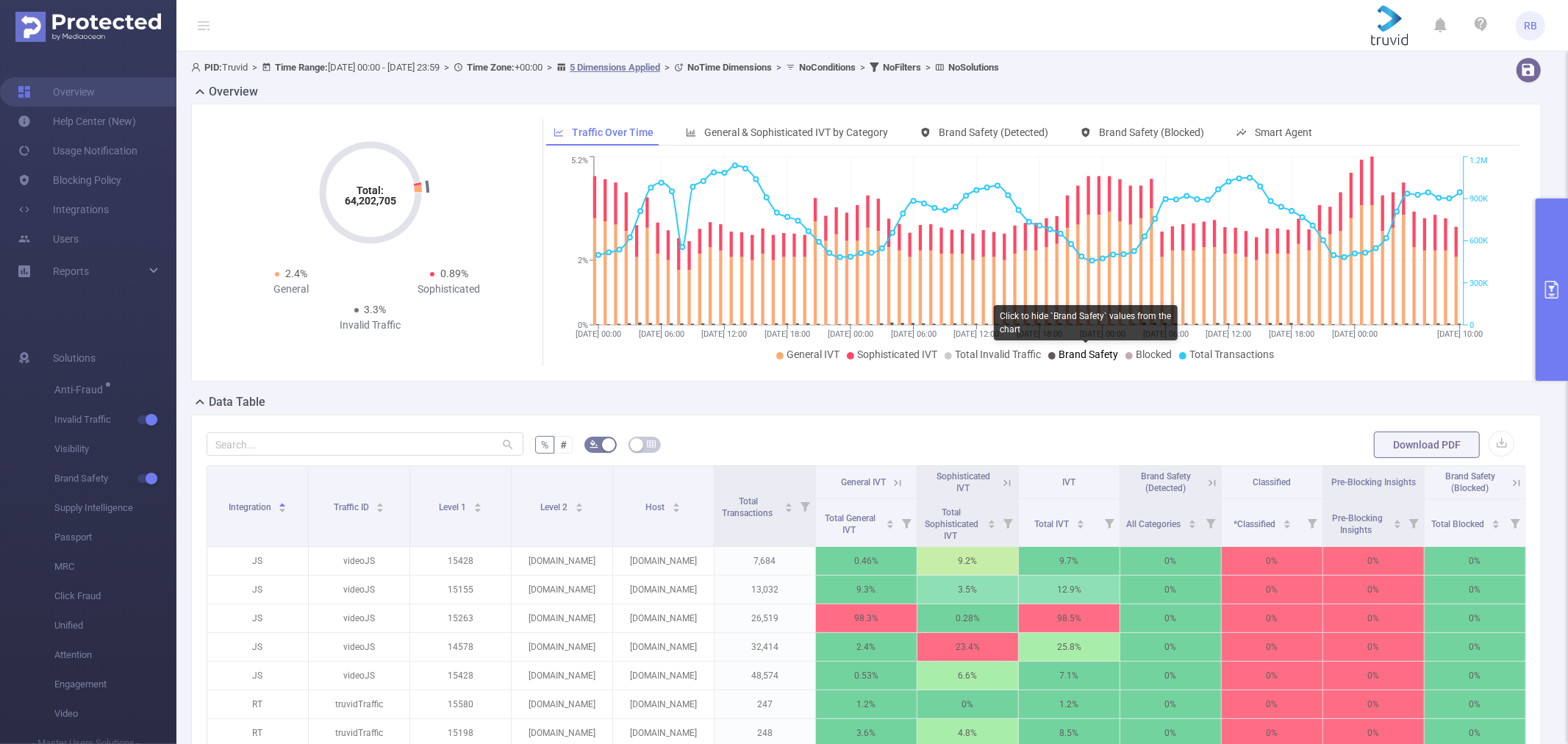
click at [1072, 350] on span "Brand Safety" at bounding box center [1088, 354] width 60 height 11
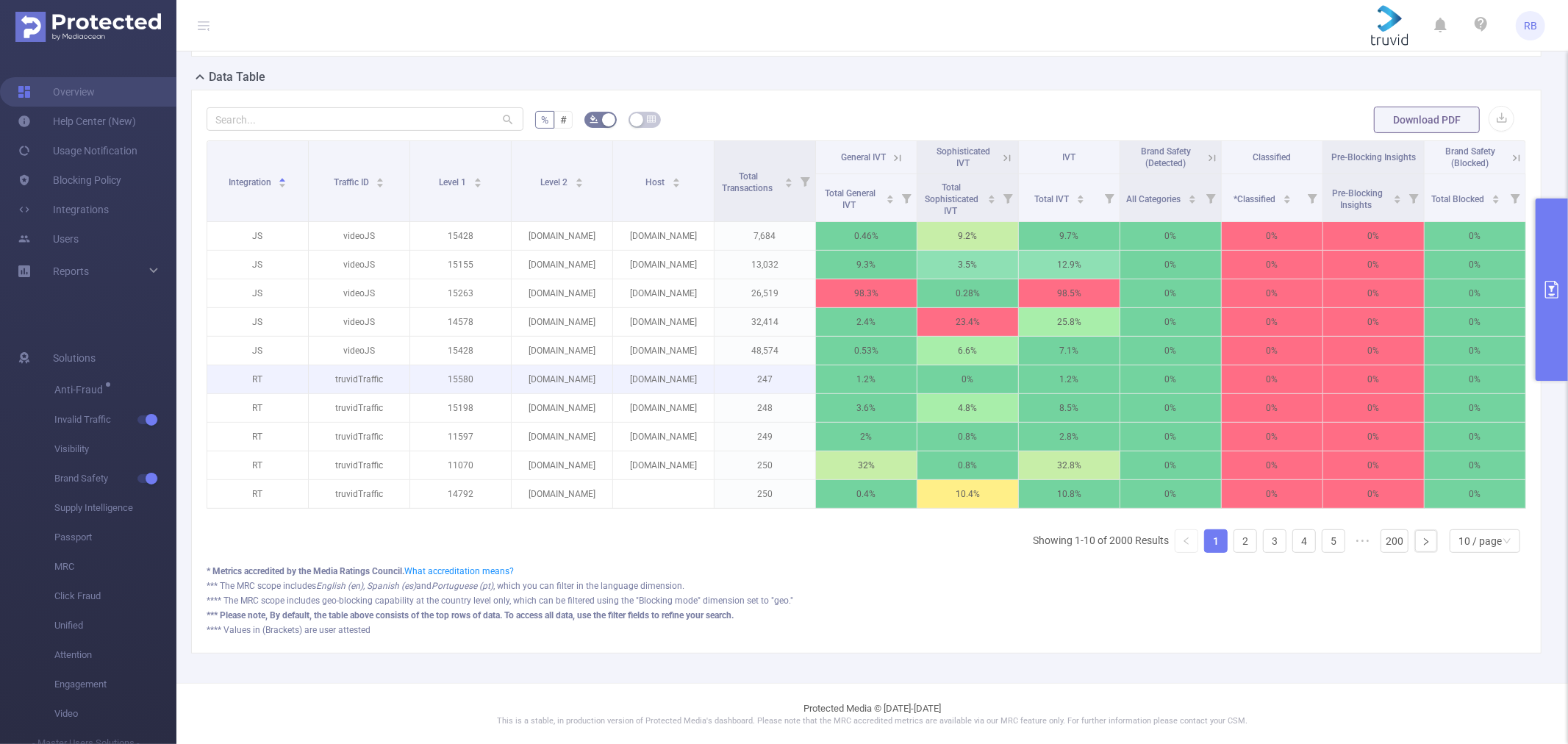
scroll to position [327, 0]
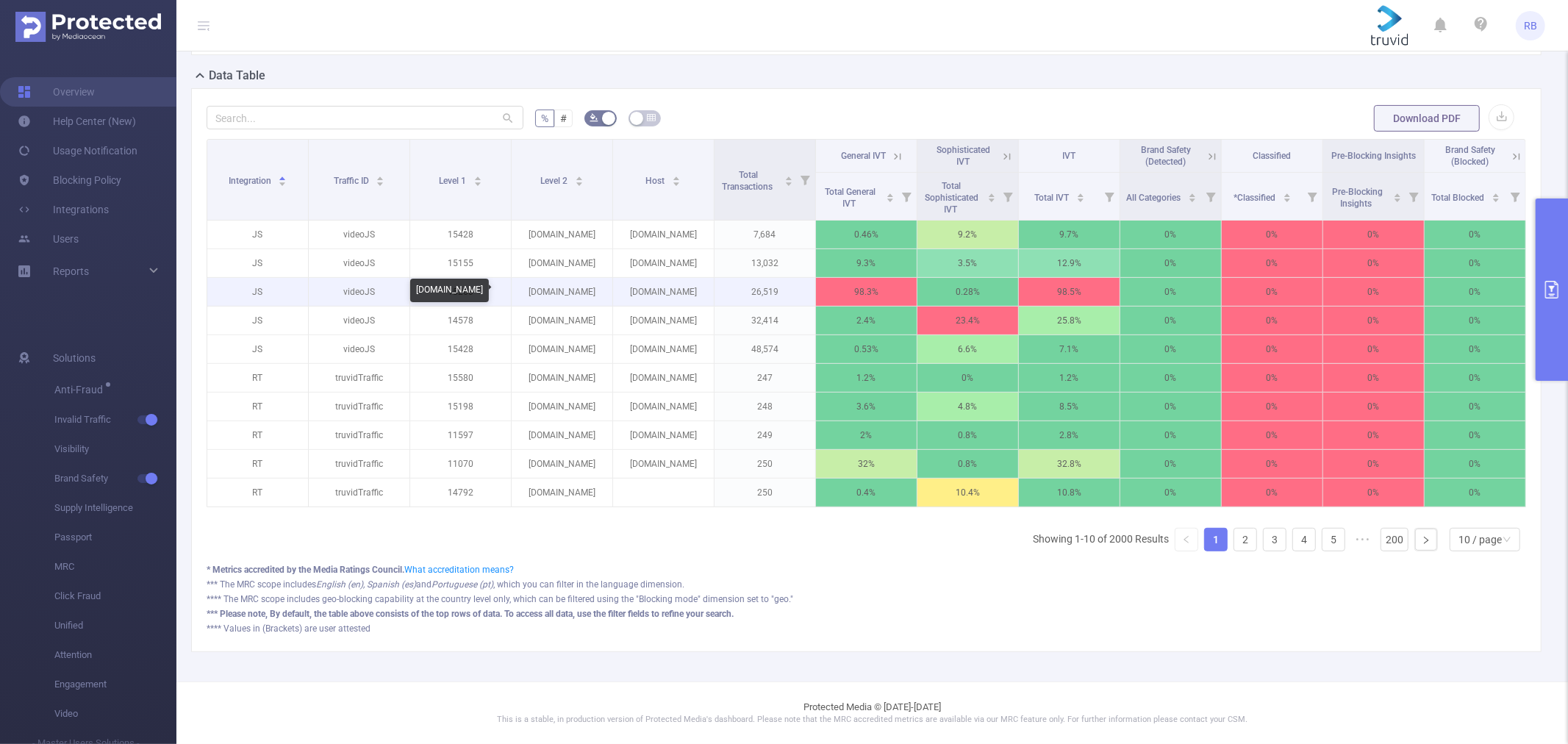
click at [547, 292] on p "lameteoagricole.net" at bounding box center [562, 292] width 101 height 28
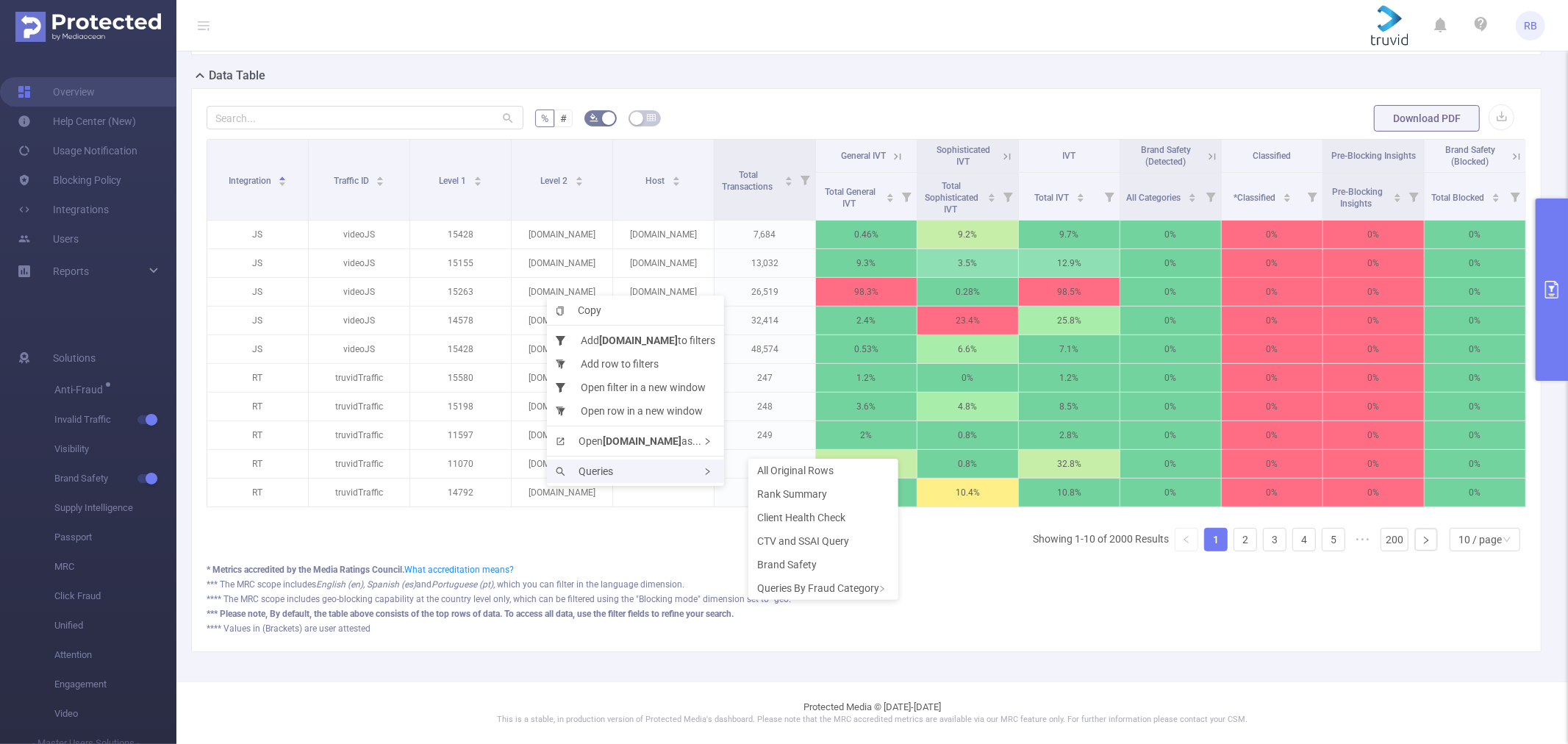
click at [590, 473] on span "Queries" at bounding box center [585, 472] width 57 height 11
click at [833, 494] on li "Rank Summary" at bounding box center [823, 493] width 150 height 24
click at [624, 461] on span "Queries" at bounding box center [598, 467] width 57 height 11
click at [841, 484] on li "Rank Summary" at bounding box center [836, 490] width 150 height 24
drag, startPoint x: 640, startPoint y: 475, endPoint x: 672, endPoint y: 471, distance: 32.2
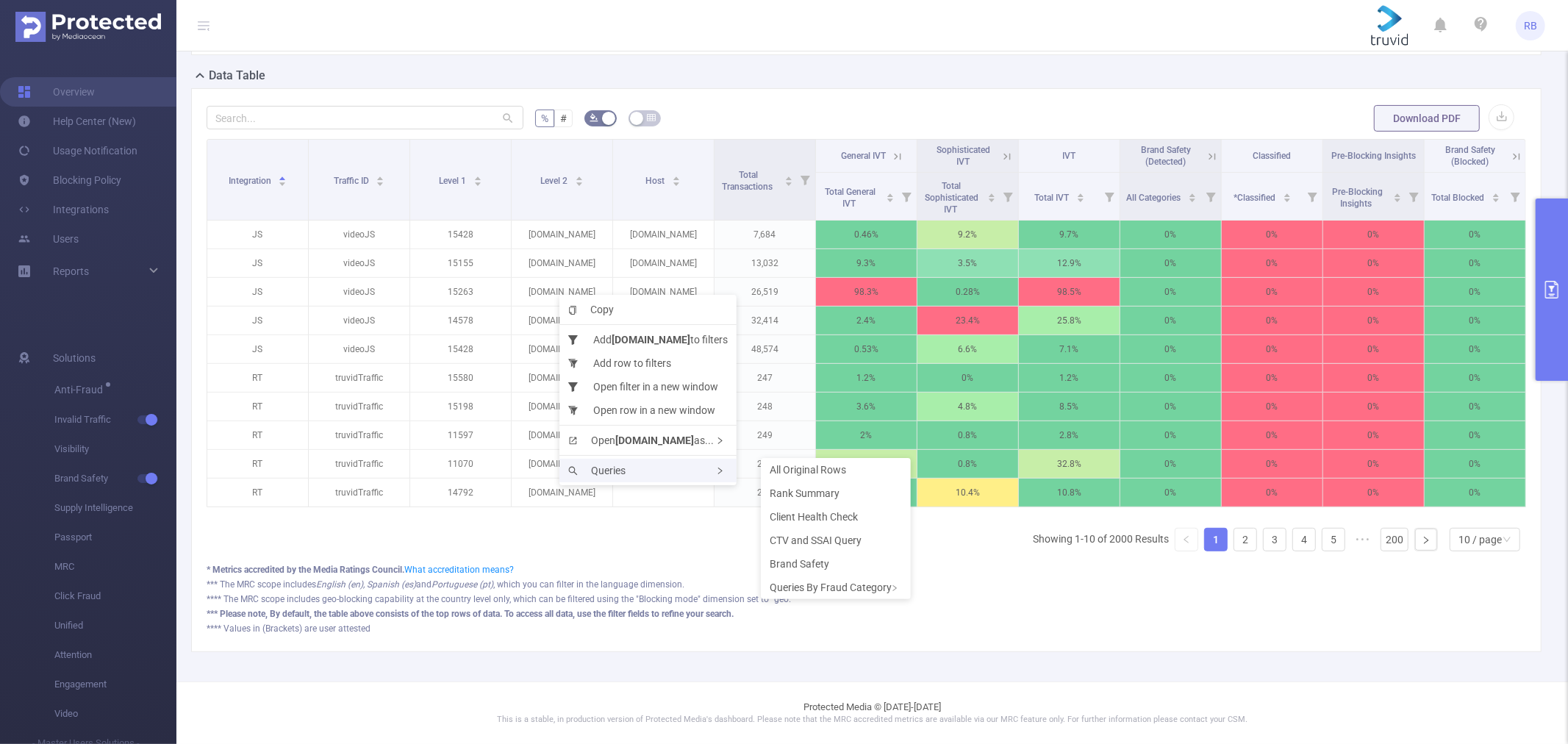
click at [641, 475] on div "Queries" at bounding box center [648, 471] width 177 height 24
click at [806, 498] on li "Rank Summary" at bounding box center [835, 493] width 150 height 24
click at [688, 473] on div "Queries" at bounding box center [673, 473] width 177 height 24
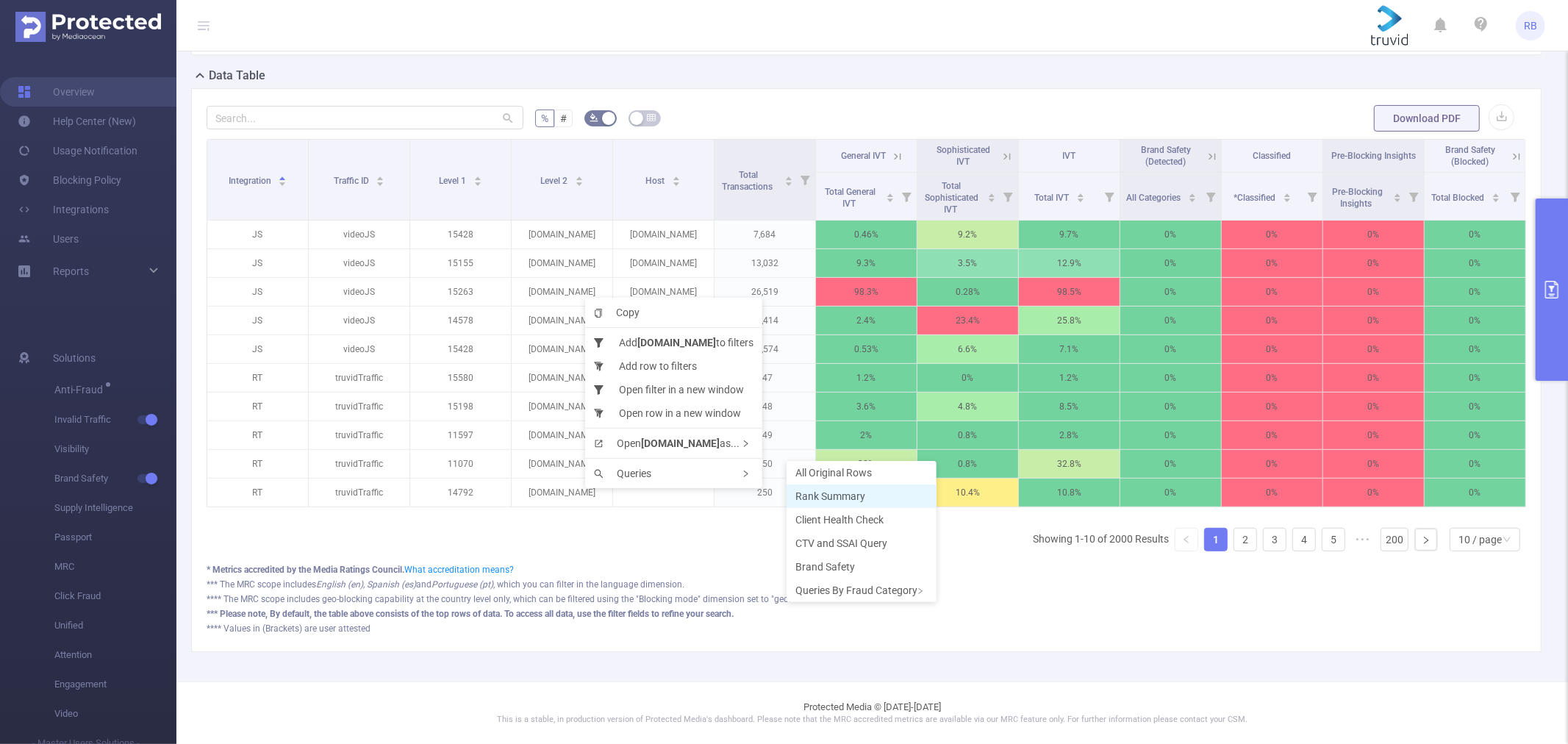
click at [828, 491] on span "Rank Summary" at bounding box center [830, 496] width 70 height 11
